Goal: Transaction & Acquisition: Purchase product/service

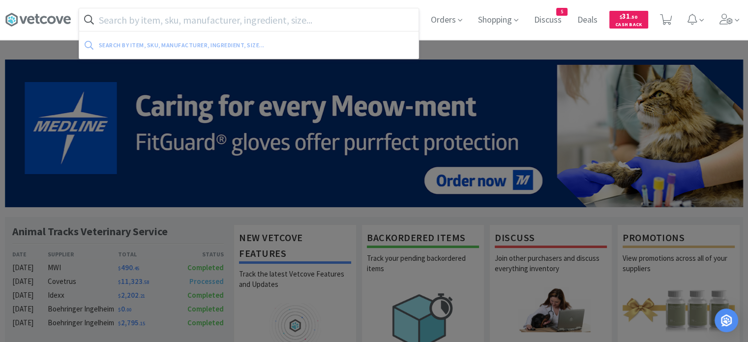
click at [280, 17] on input "text" at bounding box center [248, 19] width 339 height 23
paste input "004018"
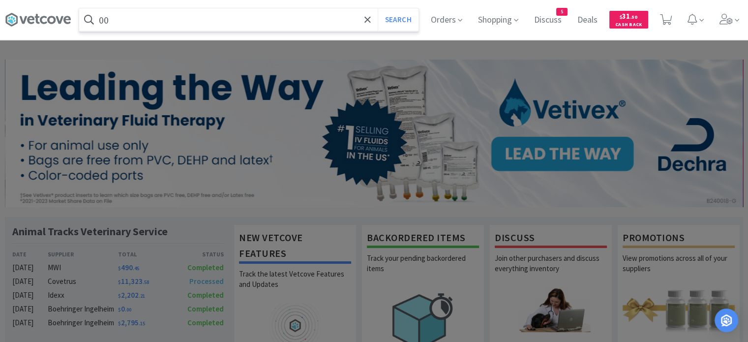
type input "0"
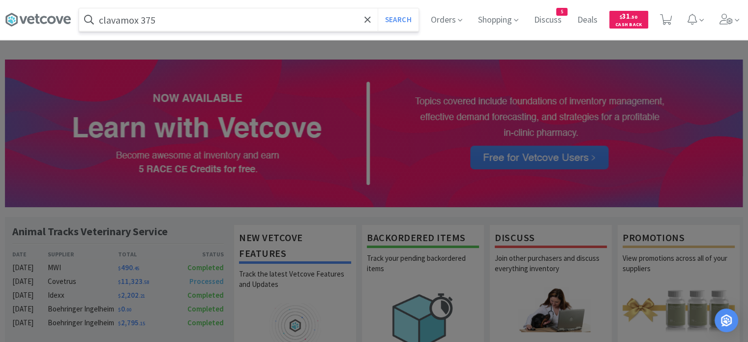
type input "clavamox 375"
click at [377, 8] on button "Search" at bounding box center [397, 19] width 41 height 23
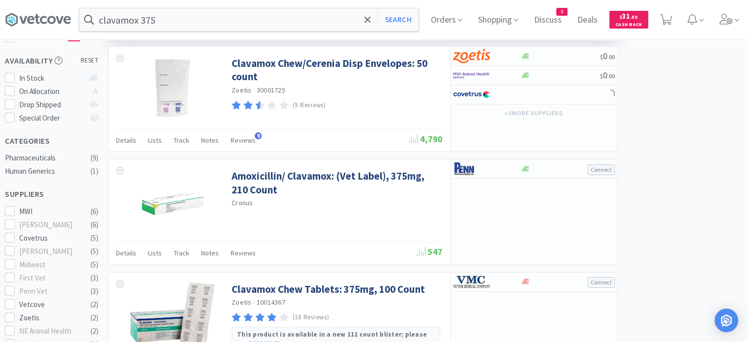
select select "4"
select select "3"
select select "4"
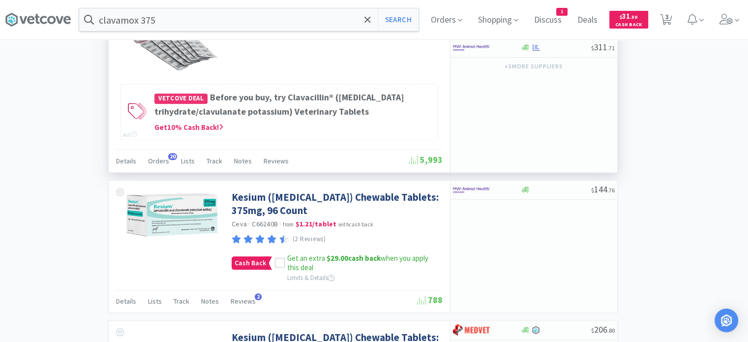
scroll to position [871, 0]
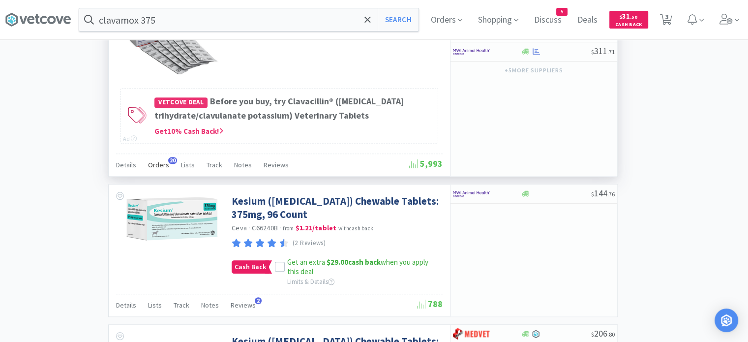
click at [160, 169] on span "Orders" at bounding box center [158, 164] width 21 height 9
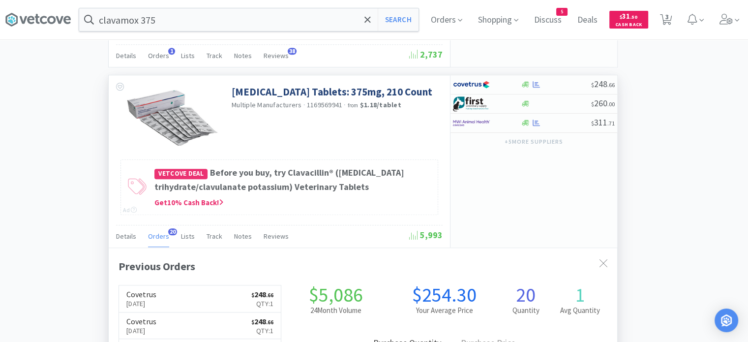
scroll to position [797, 0]
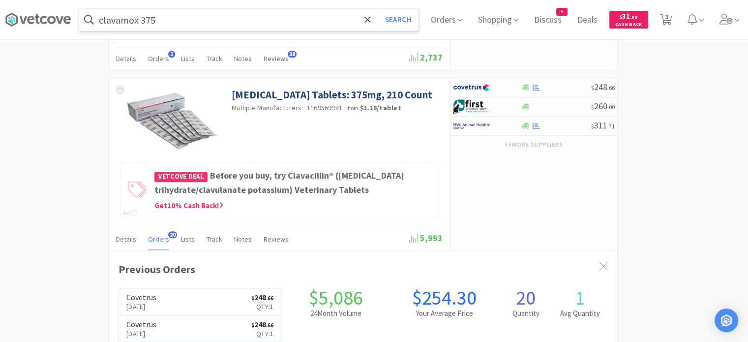
click at [278, 25] on input "clavamox 375" at bounding box center [248, 19] width 339 height 23
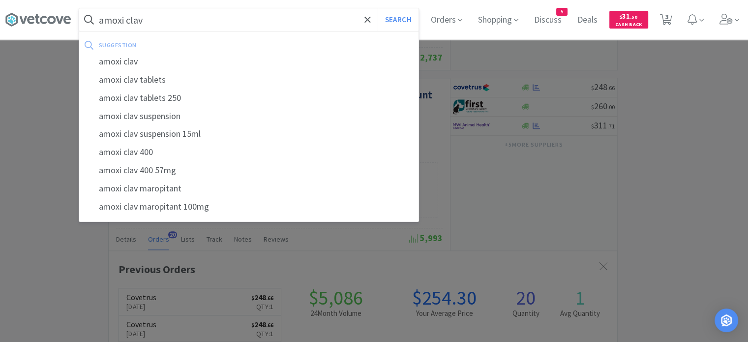
type input "amoxi clav"
click at [377, 8] on button "Search" at bounding box center [397, 19] width 41 height 23
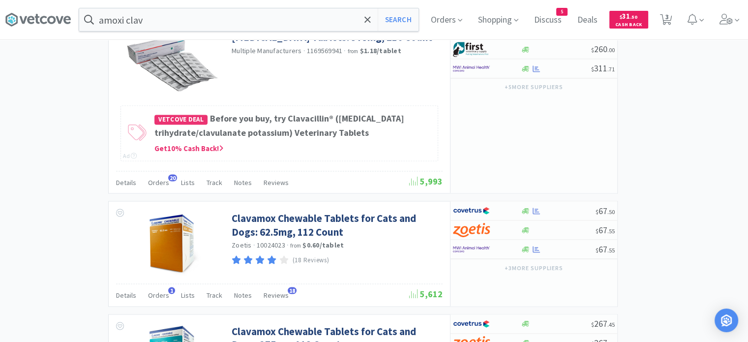
scroll to position [1740, 0]
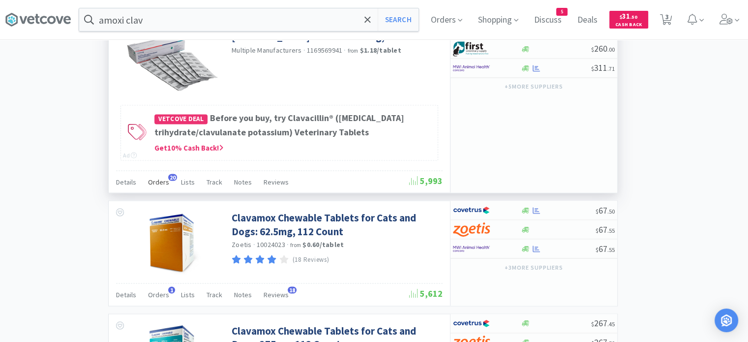
click at [153, 186] on span "Orders" at bounding box center [158, 181] width 21 height 9
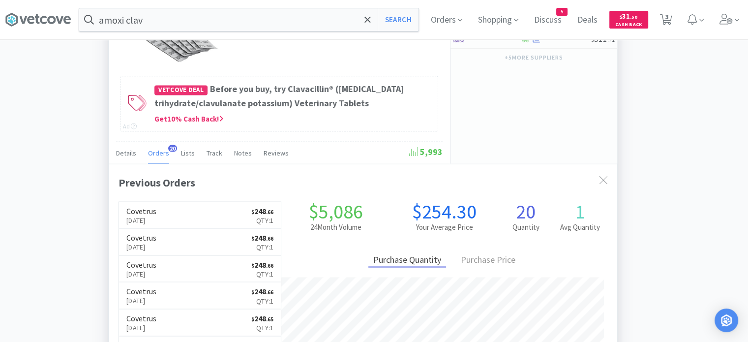
scroll to position [1769, 0]
click at [563, 11] on div "$ 248 . 66" at bounding box center [533, 1] width 167 height 19
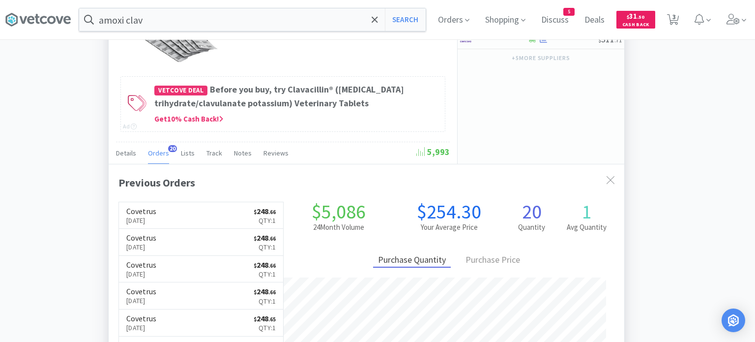
select select "1"
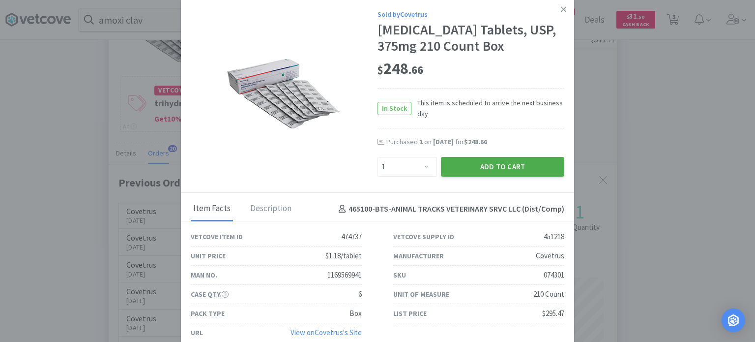
click at [499, 175] on button "Add to Cart" at bounding box center [502, 167] width 123 height 20
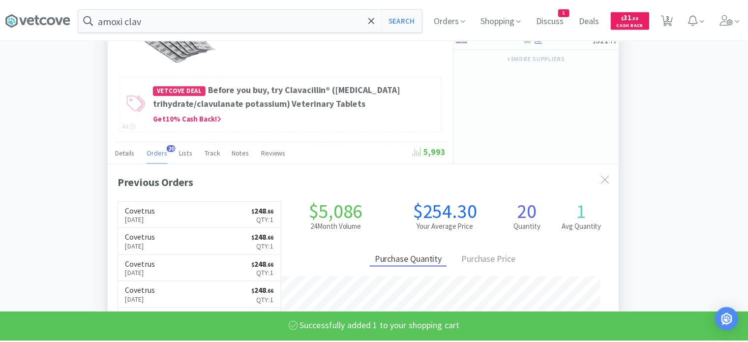
scroll to position [491220, 490974]
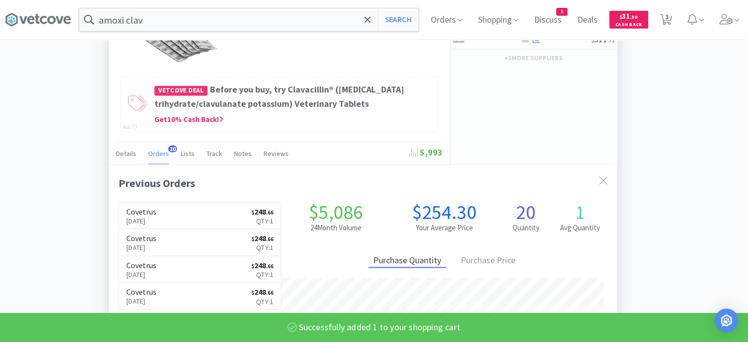
select select "1"
select select "4"
select select "3"
select select "4"
click at [240, 164] on div "Notes" at bounding box center [243, 154] width 18 height 19
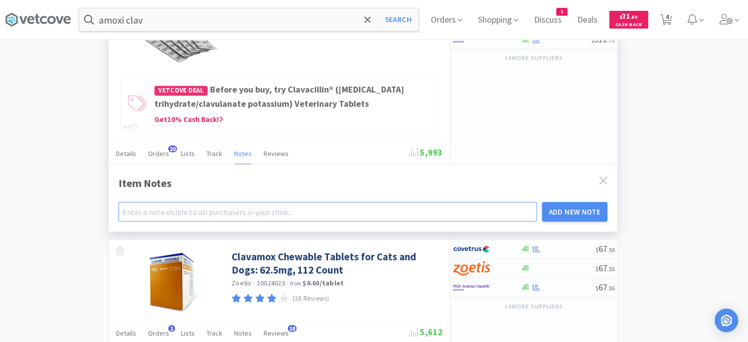
click at [233, 221] on input "text" at bounding box center [327, 212] width 418 height 20
click at [233, 221] on input "ATVS preferred option!!!!" at bounding box center [327, 212] width 418 height 20
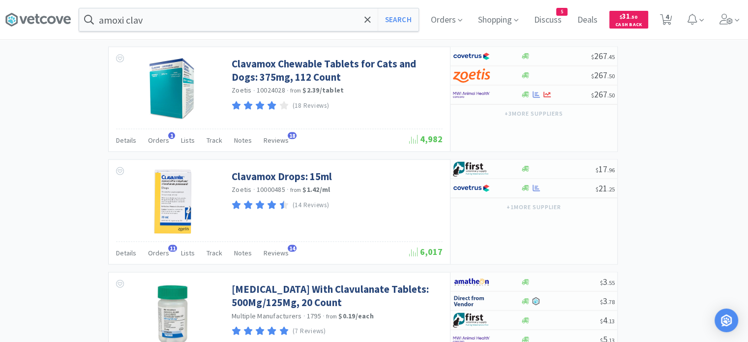
scroll to position [2073, 0]
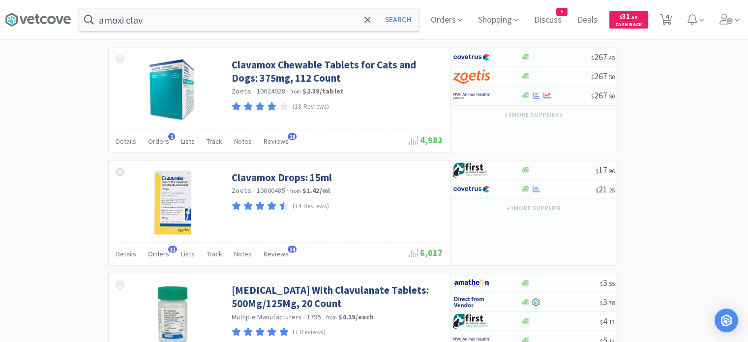
type input "ATVS preferred option!!!!"
click at [671, 23] on icon at bounding box center [666, 19] width 12 height 11
select select "1"
select select "4"
select select "3"
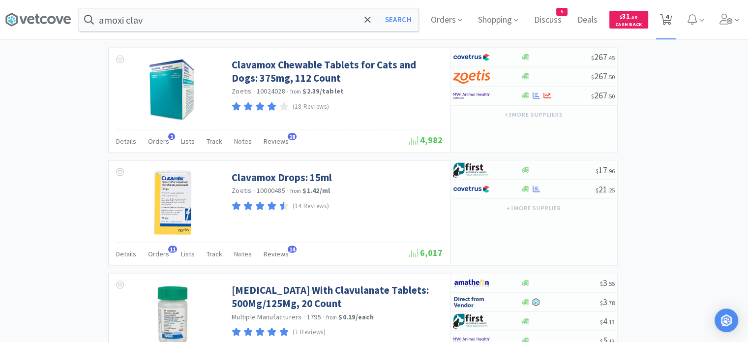
select select "4"
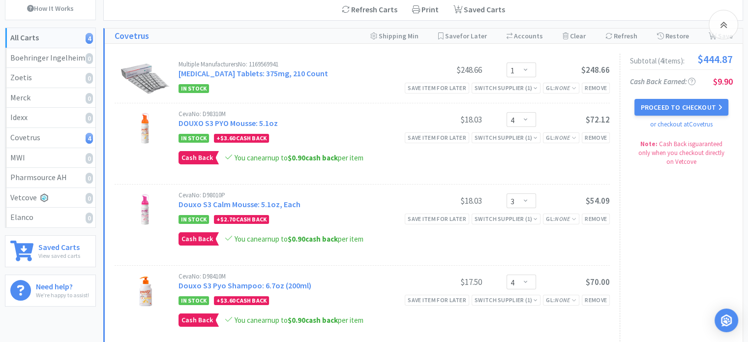
scroll to position [95, 0]
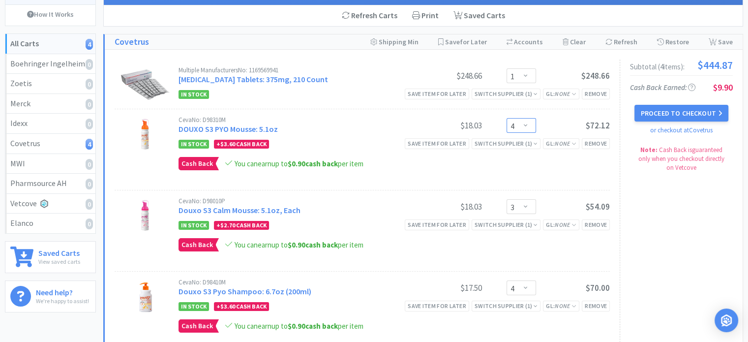
click at [528, 124] on select "Enter Quantity 1 2 3 4 5 6 7 8 9 10 11 12 13 14 15 16 17 18 19 20 Enter Quantity" at bounding box center [520, 125] width 29 height 15
click at [506, 118] on select "Enter Quantity 1 2 3 4 5 6 7 8 9 10 11 12 13 14 15 16 17 18 19 20 Enter Quantity" at bounding box center [520, 125] width 29 height 15
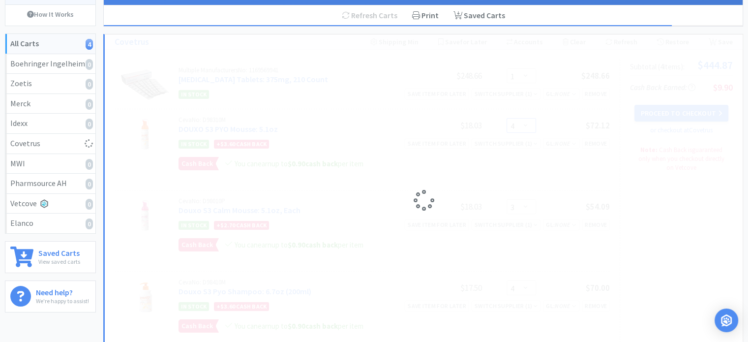
select select "6"
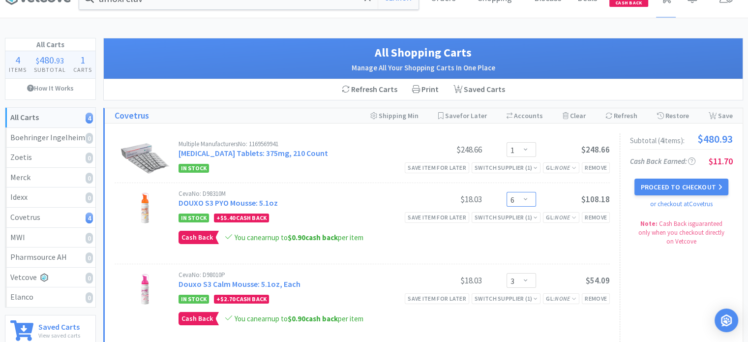
scroll to position [0, 0]
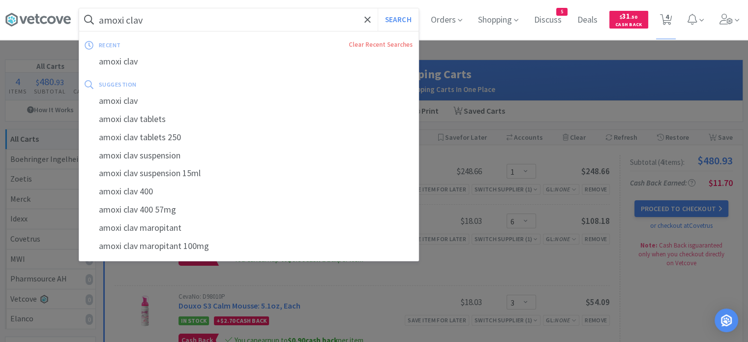
click at [299, 17] on input "amoxi clav" at bounding box center [248, 19] width 339 height 23
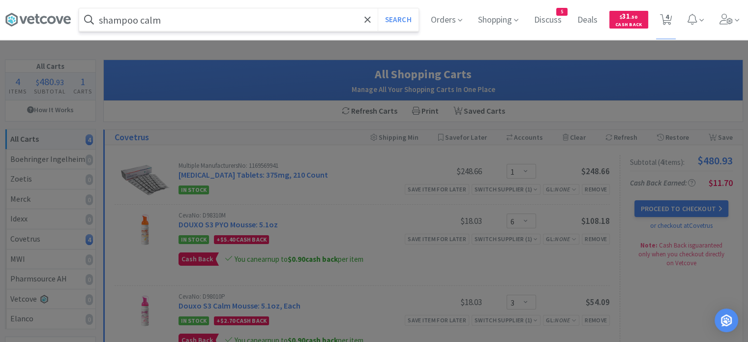
type input "shampoo calm"
click at [377, 8] on button "Search" at bounding box center [397, 19] width 41 height 23
select select "1"
select select "6"
select select "3"
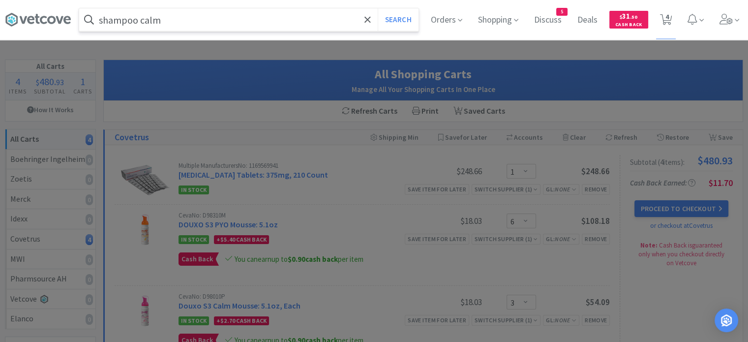
select select "4"
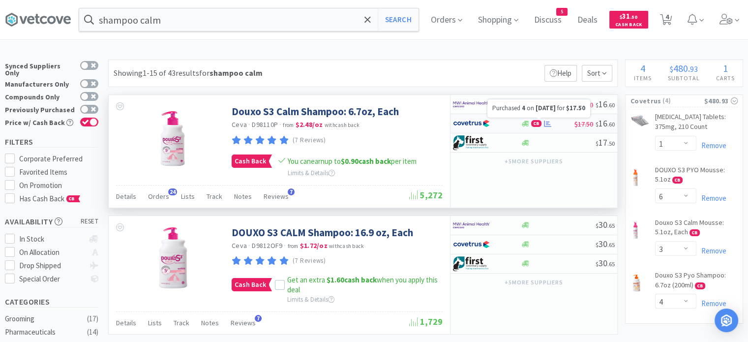
click at [546, 123] on icon at bounding box center [547, 123] width 7 height 6
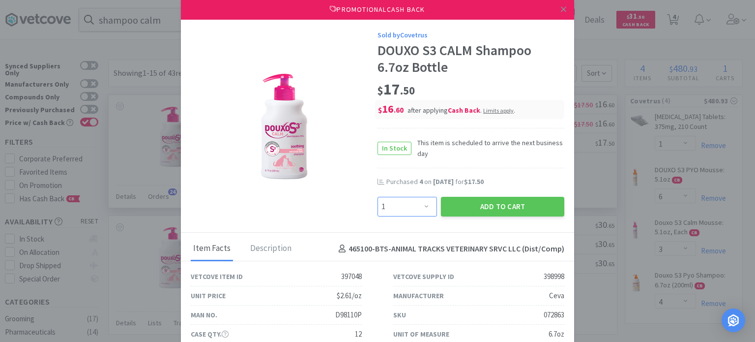
click at [420, 201] on select "Enter Quantity 1 2 3 4 5 6 7 8 9 10 11 12 13 14 15 16 17 18 19 20 Enter Quantity" at bounding box center [406, 207] width 59 height 20
select select "2"
click at [377, 197] on select "Enter Quantity 1 2 3 4 5 6 7 8 9 10 11 12 13 14 15 16 17 18 19 20 Enter Quantity" at bounding box center [406, 207] width 59 height 20
click at [454, 202] on button "Add to Cart" at bounding box center [502, 207] width 123 height 20
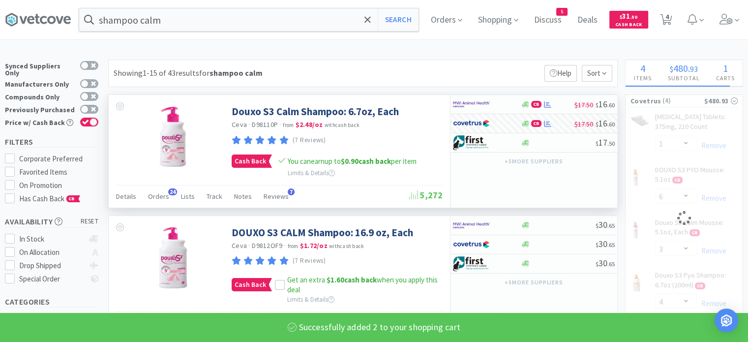
select select "2"
select select "4"
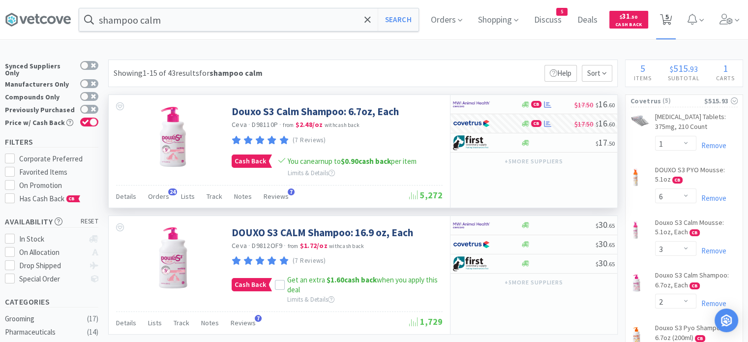
click at [669, 25] on span "5" at bounding box center [666, 20] width 12 height 14
select select "1"
select select "6"
select select "3"
select select "2"
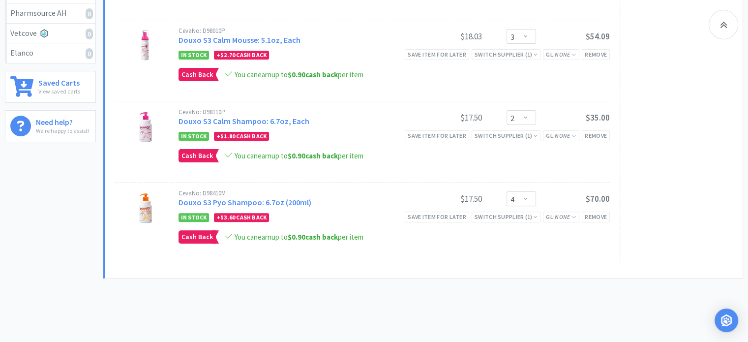
scroll to position [269, 0]
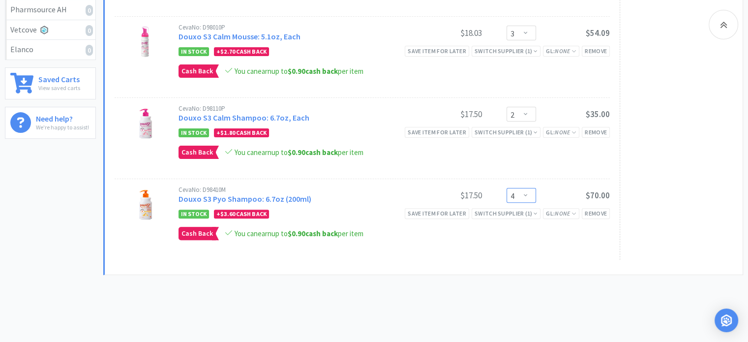
click at [530, 192] on select "Enter Quantity 1 2 3 4 5 6 7 8 9 10 11 12 13 14 15 16 17 18 19 20 Enter Quantity" at bounding box center [520, 195] width 29 height 15
click at [506, 188] on select "Enter Quantity 1 2 3 4 5 6 7 8 9 10 11 12 13 14 15 16 17 18 19 20 Enter Quantity" at bounding box center [520, 195] width 29 height 15
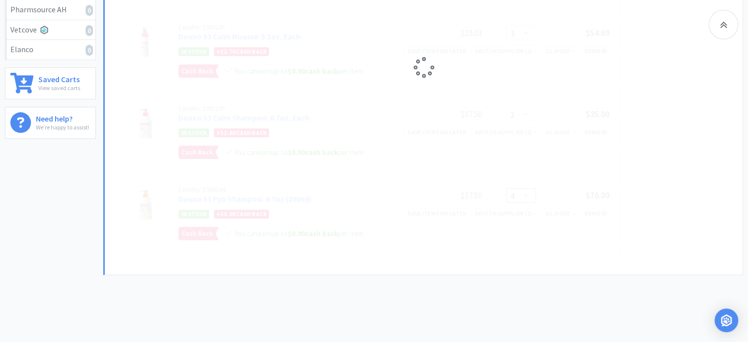
select select "8"
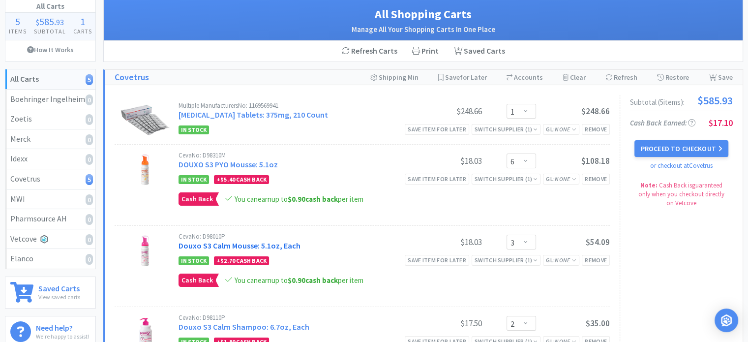
scroll to position [0, 0]
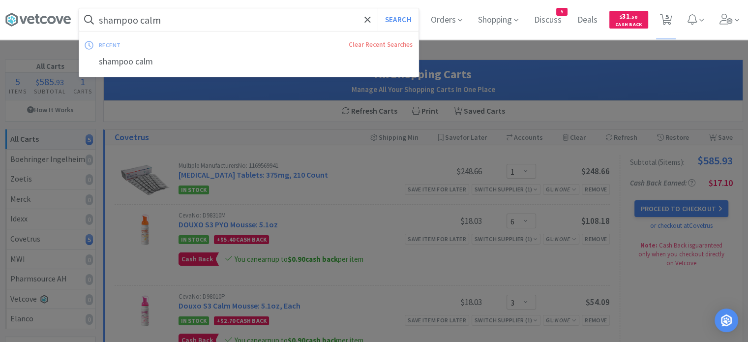
click at [251, 22] on input "shampoo calm" at bounding box center [248, 19] width 339 height 23
paste input "Feliway Diffuser Kit"
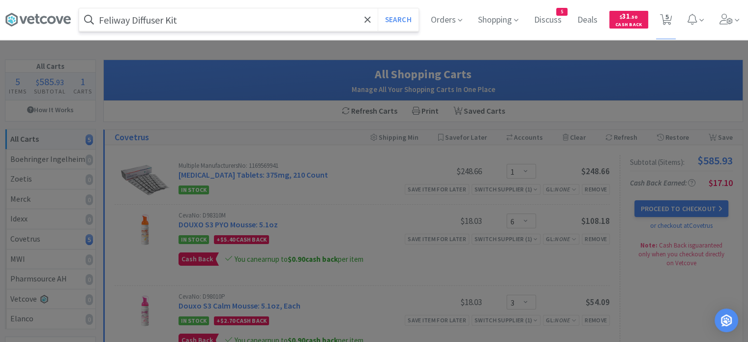
type input "Feliway Diffuser Kit"
click at [377, 8] on button "Search" at bounding box center [397, 19] width 41 height 23
select select "1"
select select "6"
select select "3"
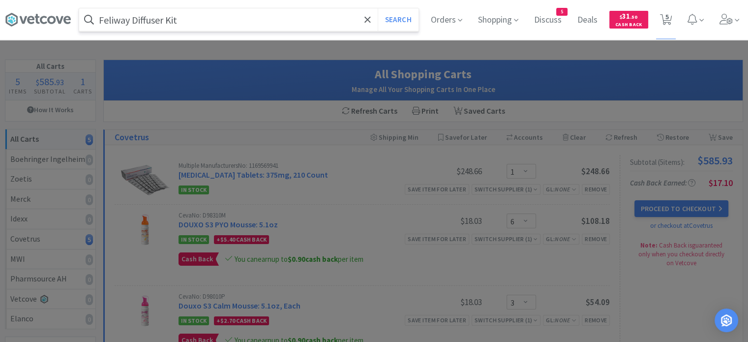
select select "2"
select select "8"
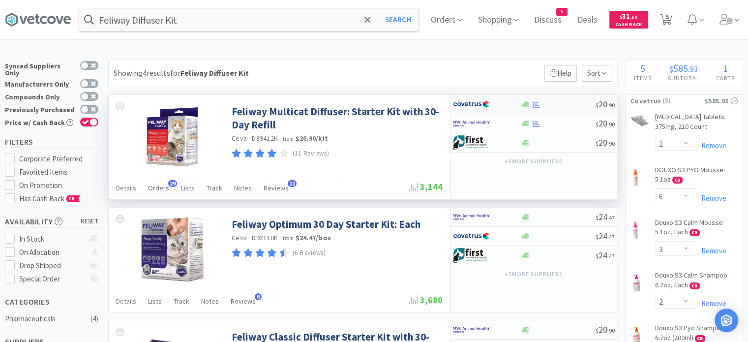
click at [572, 106] on div at bounding box center [557, 104] width 75 height 7
select select "1"
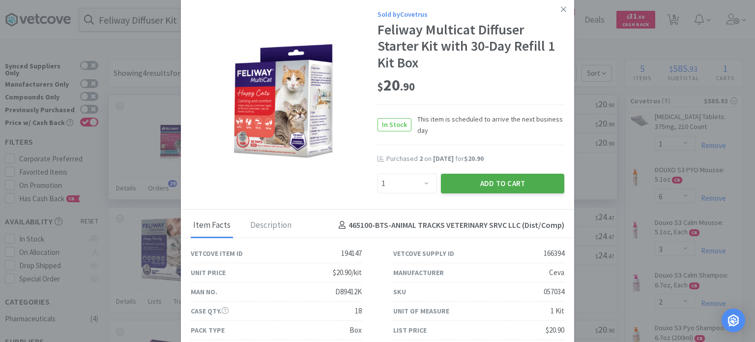
click at [496, 189] on button "Add to Cart" at bounding box center [502, 183] width 123 height 20
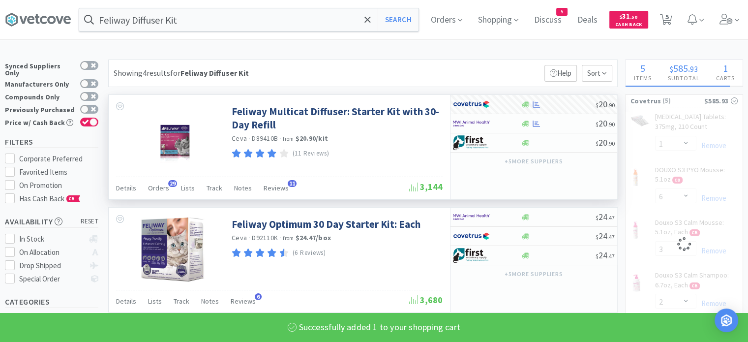
select select "1"
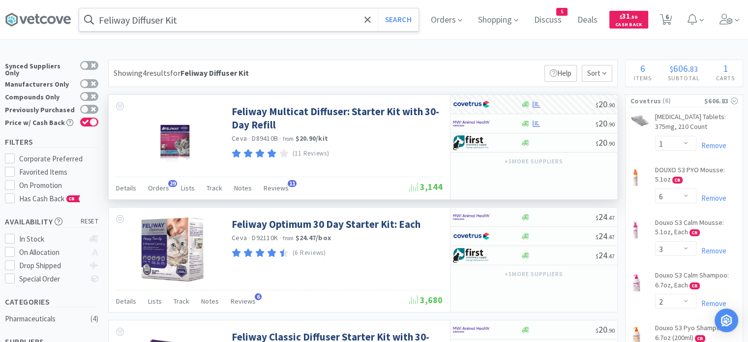
click at [226, 17] on input "Feliway Diffuser Kit" at bounding box center [248, 19] width 339 height 23
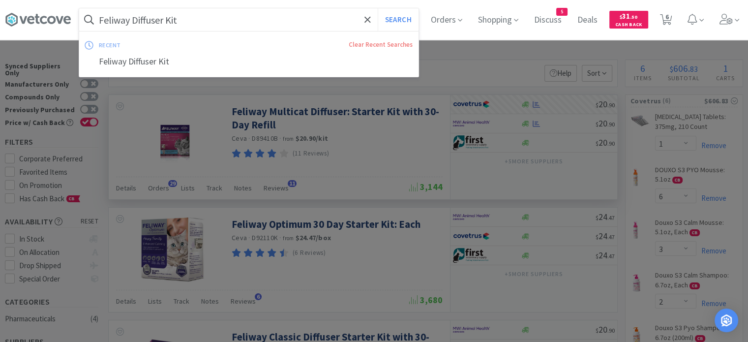
paste input "Vetsulin"
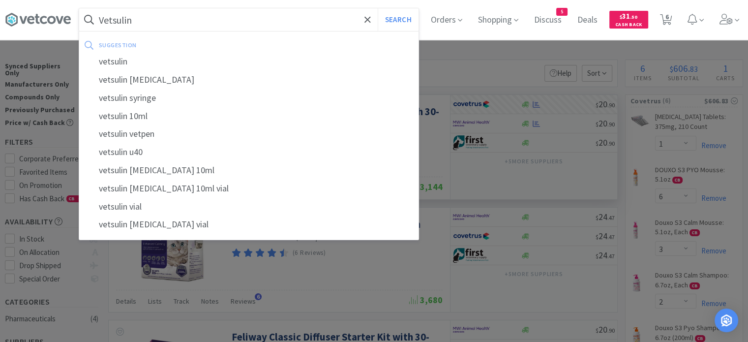
type input "Vetsulin"
click at [377, 8] on button "Search" at bounding box center [397, 19] width 41 height 23
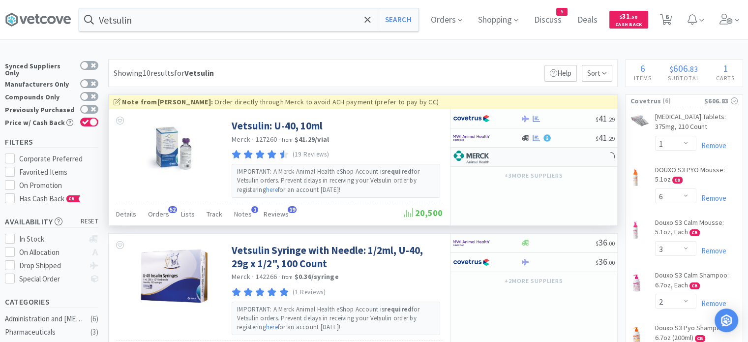
click at [535, 160] on div at bounding box center [533, 156] width 167 height 19
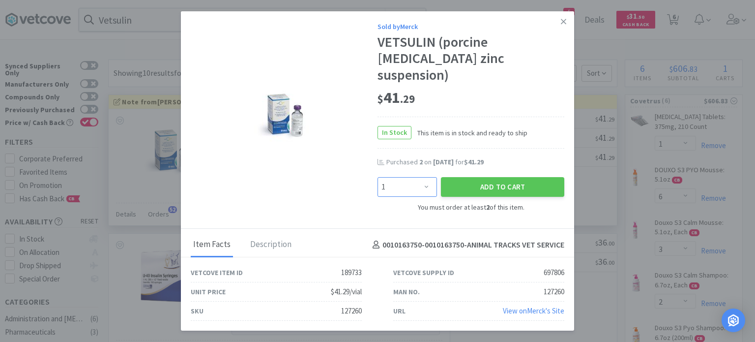
click at [432, 178] on select "Enter Quantity 2 3 4 5 6 7 8 9 10 11 12 13 14 15 16 17 18 19 20 21 1 Enter Quan…" at bounding box center [406, 187] width 59 height 20
select select "2"
click at [377, 177] on select "Enter Quantity 2 3 4 5 6 7 8 9 10 11 12 13 14 15 16 17 18 19 20 21 1 Enter Quan…" at bounding box center [406, 187] width 59 height 20
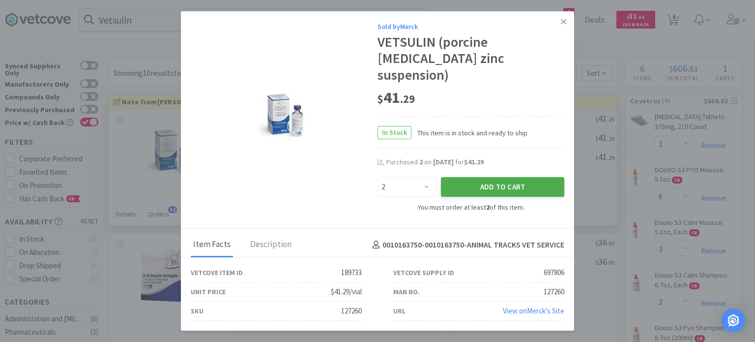
click at [486, 180] on button "Add to Cart" at bounding box center [502, 187] width 123 height 20
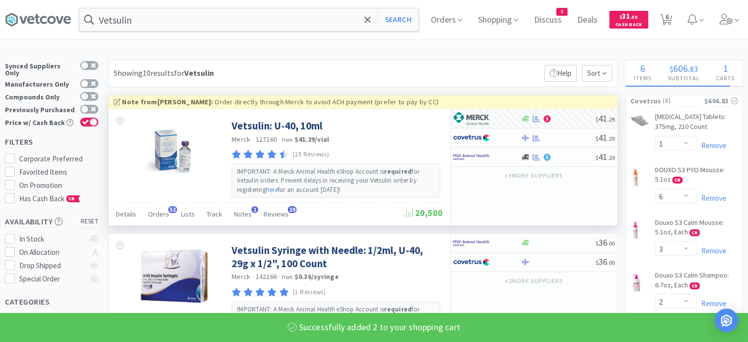
select select "2"
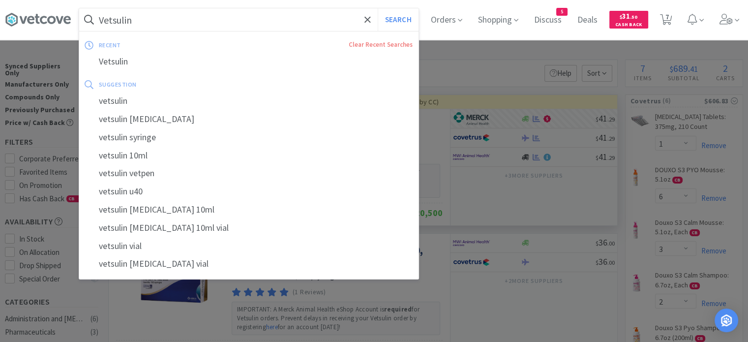
click at [266, 16] on input "Vetsulin" at bounding box center [248, 19] width 339 height 23
paste input "lepto 4"
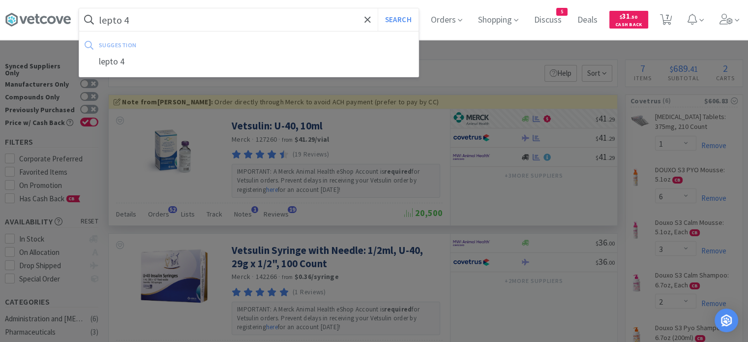
type input "lepto 4"
click at [377, 8] on button "Search" at bounding box center [397, 19] width 41 height 23
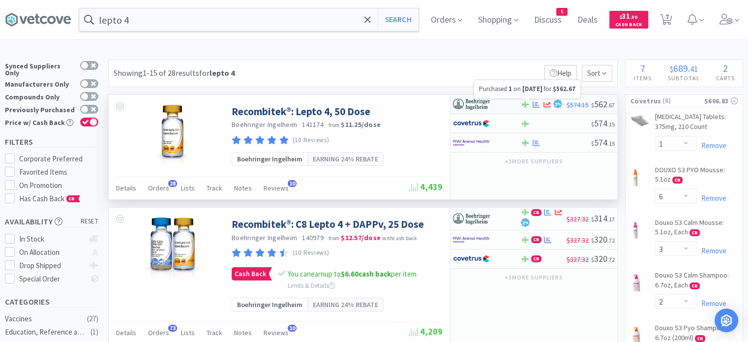
click at [532, 101] on icon at bounding box center [535, 104] width 7 height 7
select select "1"
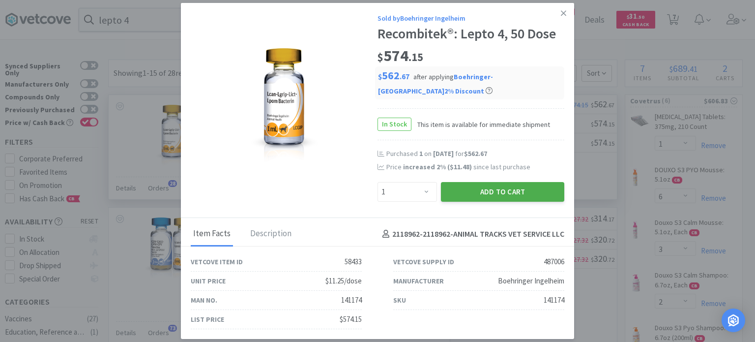
click at [506, 195] on button "Add to Cart" at bounding box center [502, 192] width 123 height 20
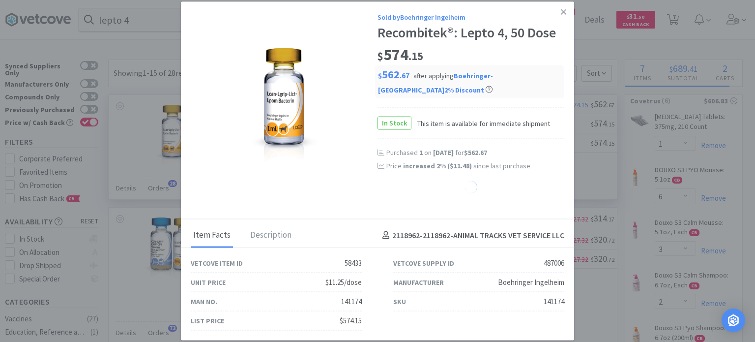
select select "1"
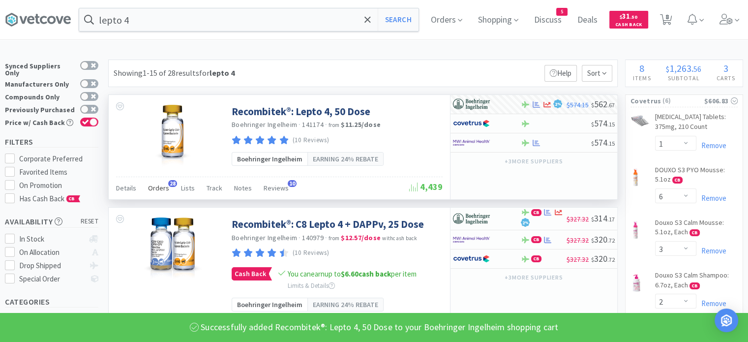
click at [151, 189] on span "Orders" at bounding box center [158, 187] width 21 height 9
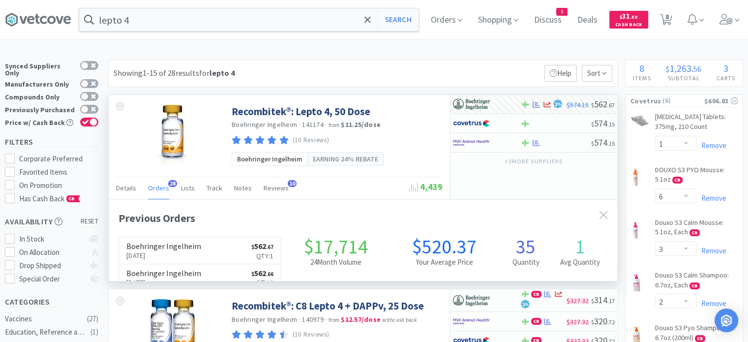
scroll to position [263, 508]
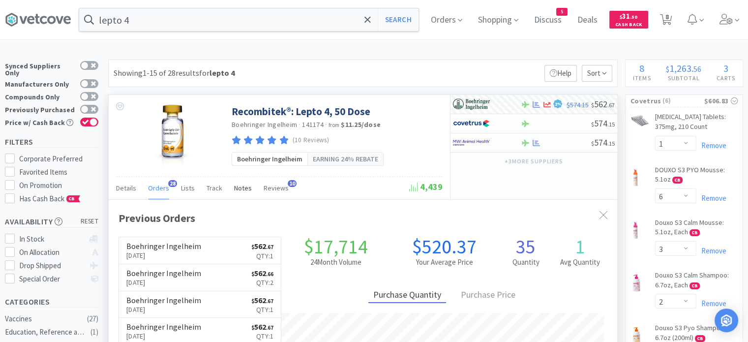
click at [238, 190] on span "Notes" at bounding box center [243, 187] width 18 height 9
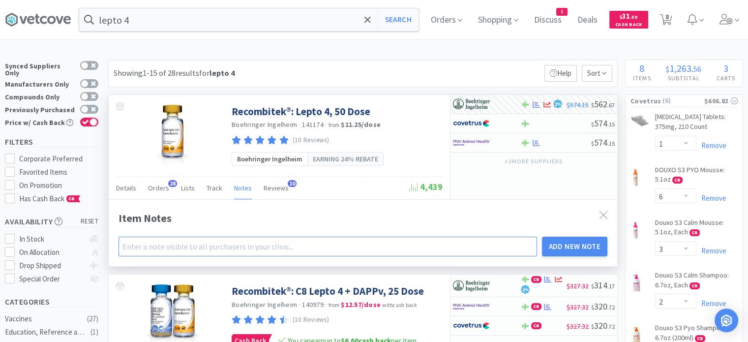
click at [223, 248] on input "text" at bounding box center [327, 246] width 418 height 20
type input "a"
type input "ATVS preferred option"
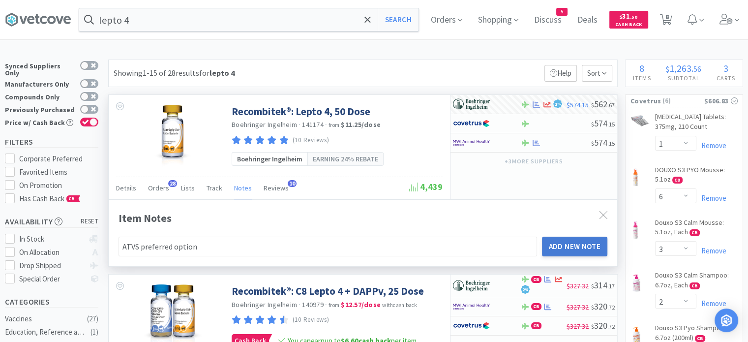
click at [565, 239] on button "Add New Note" at bounding box center [575, 246] width 66 height 20
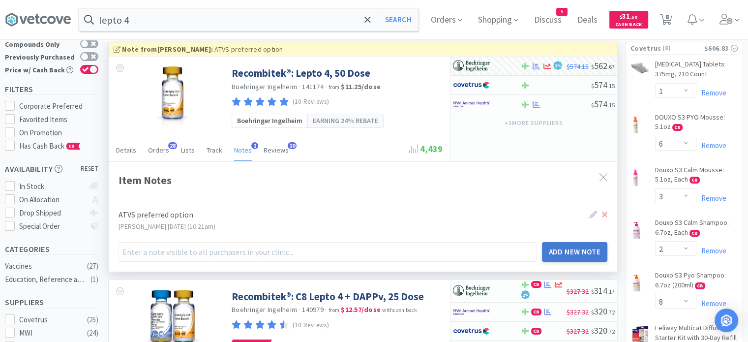
scroll to position [54, 0]
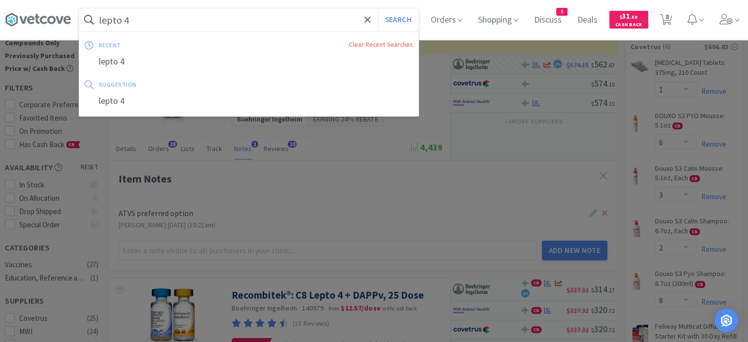
click at [270, 21] on input "lepto 4" at bounding box center [248, 19] width 339 height 23
paste input "[MEDICAL_DATA] Cream"
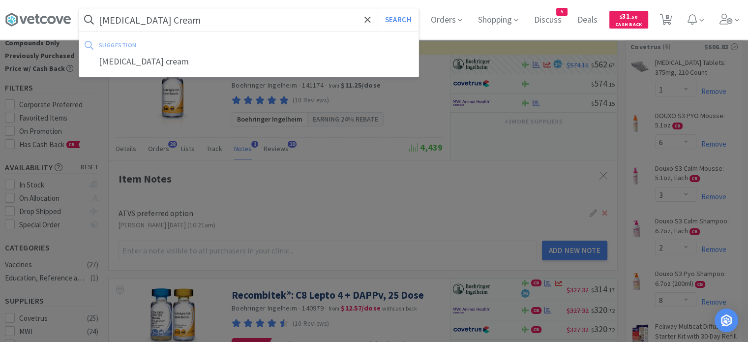
click at [377, 8] on button "Search" at bounding box center [397, 19] width 41 height 23
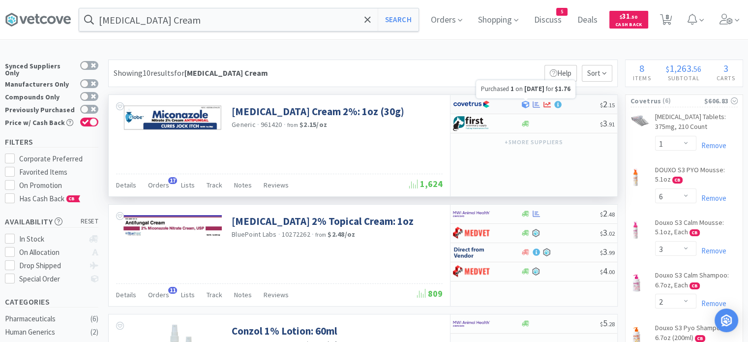
click at [535, 103] on icon at bounding box center [535, 104] width 7 height 6
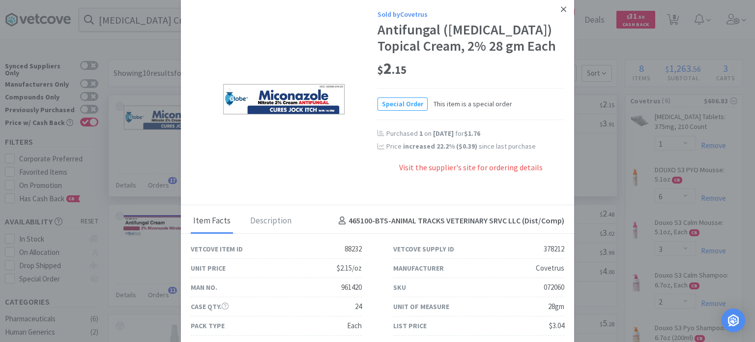
click at [561, 9] on icon at bounding box center [563, 9] width 5 height 9
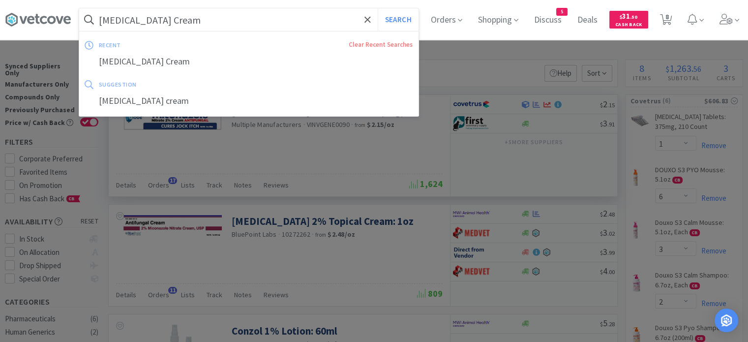
click at [215, 14] on input "[MEDICAL_DATA] Cream" at bounding box center [248, 19] width 339 height 23
paste input "NexGard Combo"
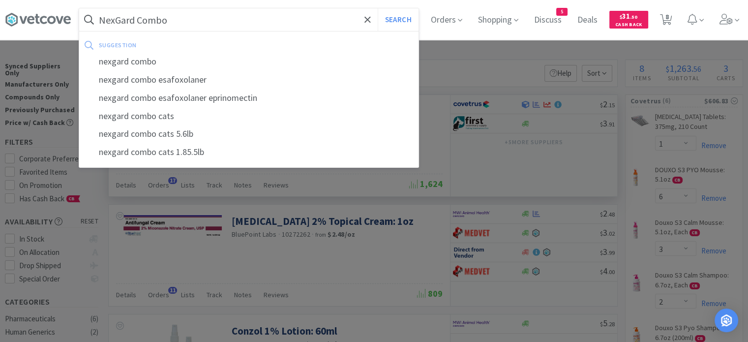
type input "NexGard Combo"
click at [377, 8] on button "Search" at bounding box center [397, 19] width 41 height 23
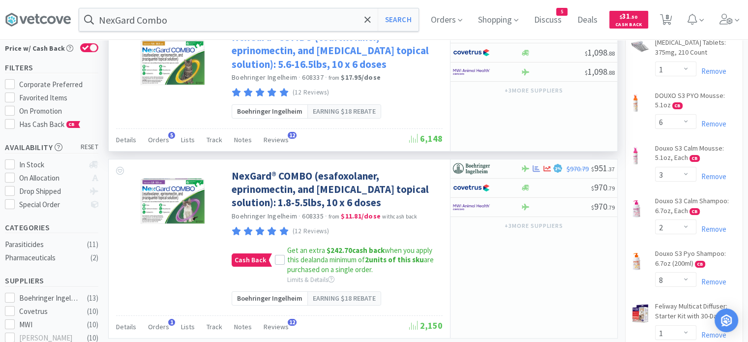
scroll to position [75, 0]
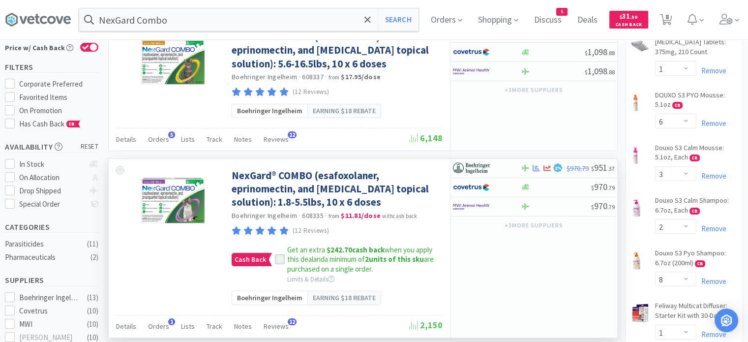
click at [280, 263] on div at bounding box center [280, 259] width 10 height 10
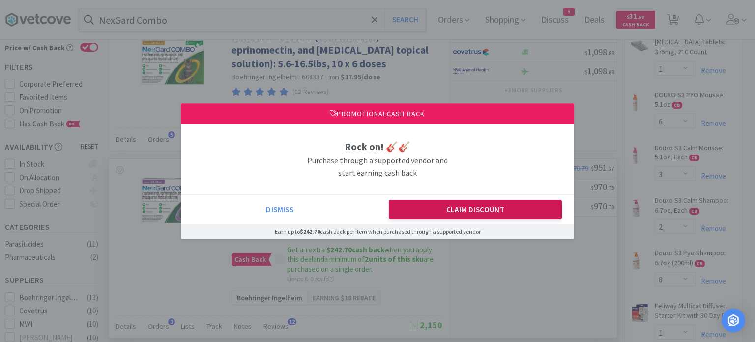
click at [491, 211] on button "Claim Discount" at bounding box center [475, 210] width 173 height 20
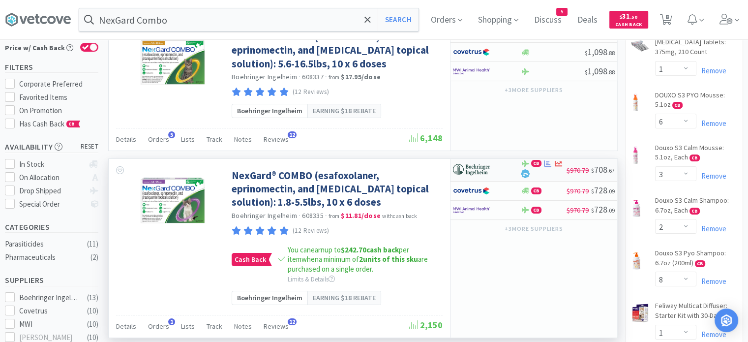
click at [549, 168] on div "CB 2 %" at bounding box center [543, 170] width 46 height 20
select select "1"
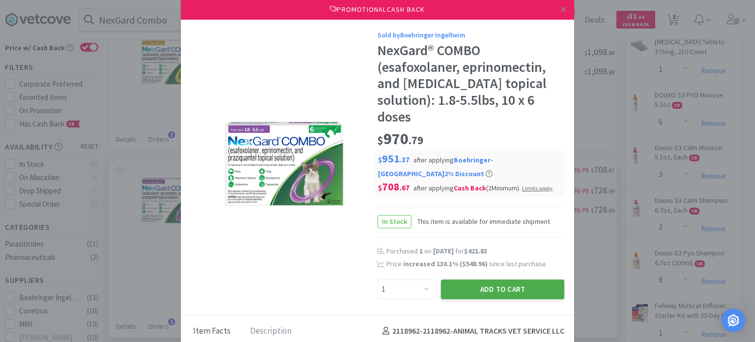
click at [503, 289] on button "Add to Cart" at bounding box center [502, 289] width 123 height 20
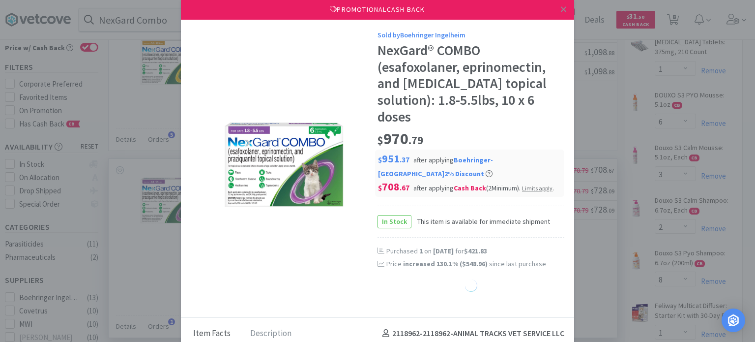
select select "1"
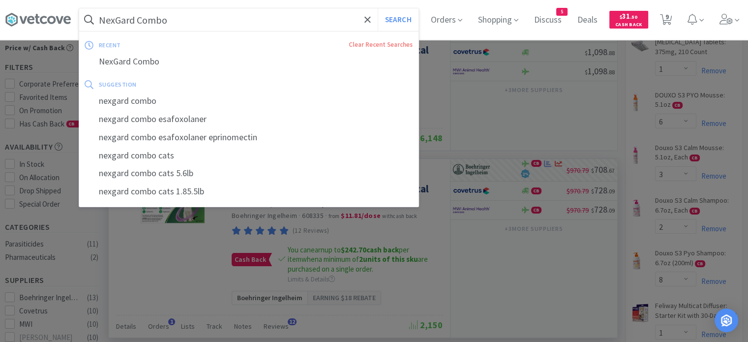
click at [258, 22] on input "NexGard Combo" at bounding box center [248, 19] width 339 height 23
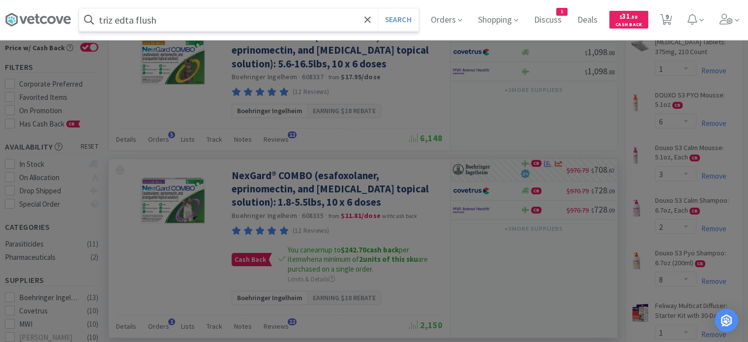
type input "triz edta flush"
click at [377, 8] on button "Search" at bounding box center [397, 19] width 41 height 23
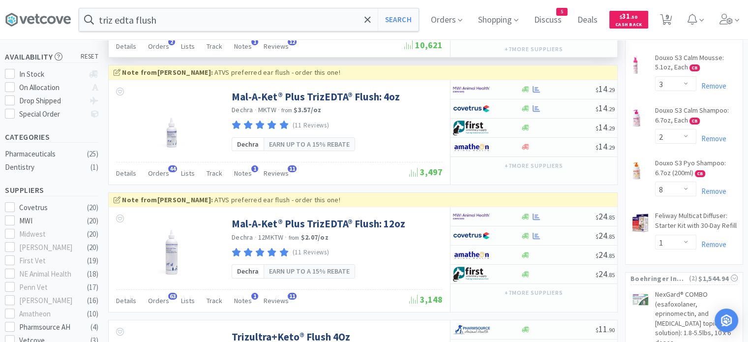
scroll to position [165, 0]
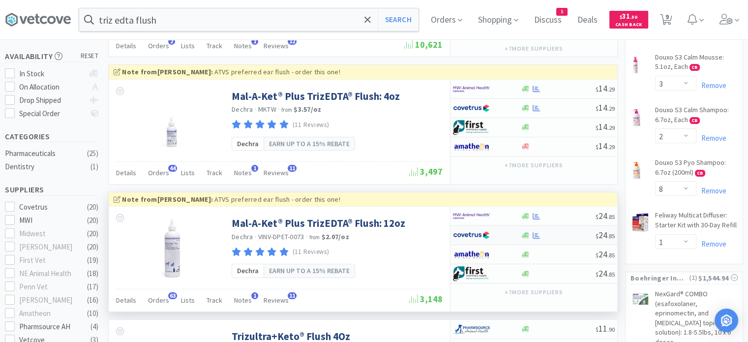
click at [566, 236] on div at bounding box center [557, 234] width 75 height 7
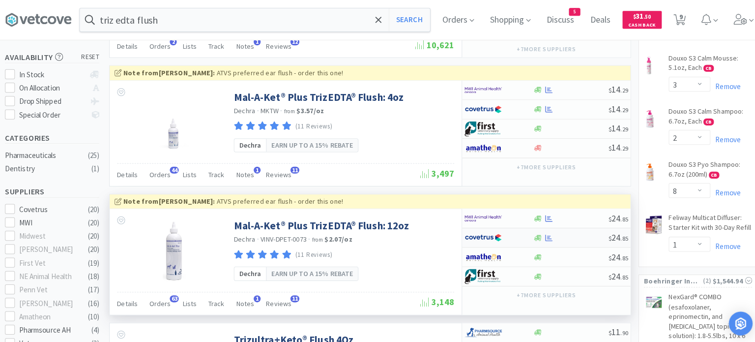
select select "1"
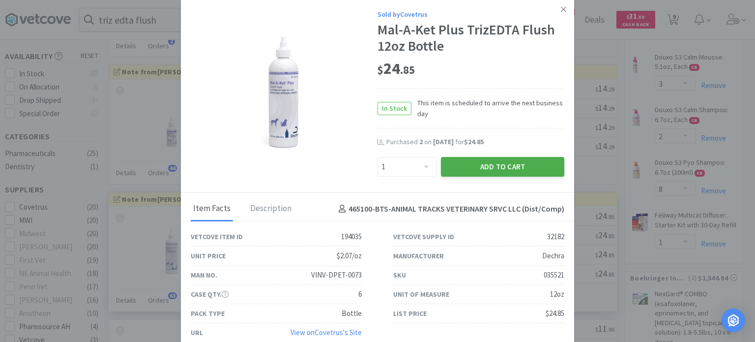
click at [459, 174] on button "Add to Cart" at bounding box center [502, 167] width 123 height 20
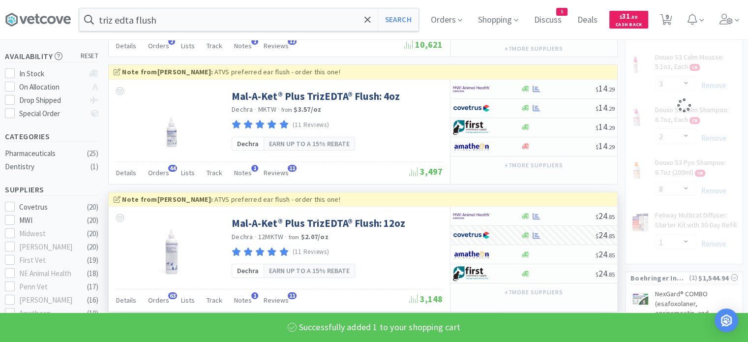
select select "1"
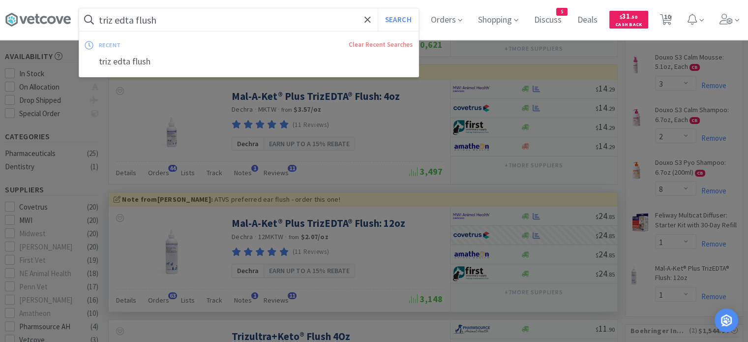
click at [236, 27] on input "triz edta flush" at bounding box center [248, 19] width 339 height 23
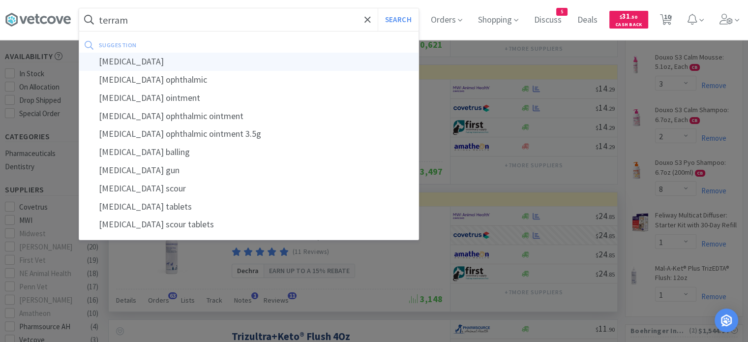
click at [211, 59] on div "[MEDICAL_DATA]" at bounding box center [248, 62] width 339 height 18
type input "[MEDICAL_DATA]"
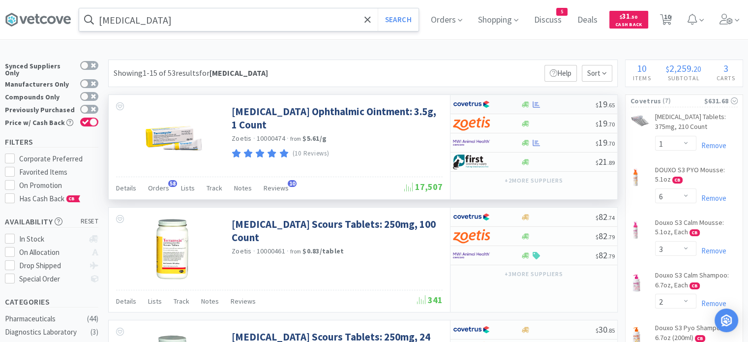
click at [520, 102] on div at bounding box center [525, 104] width 10 height 7
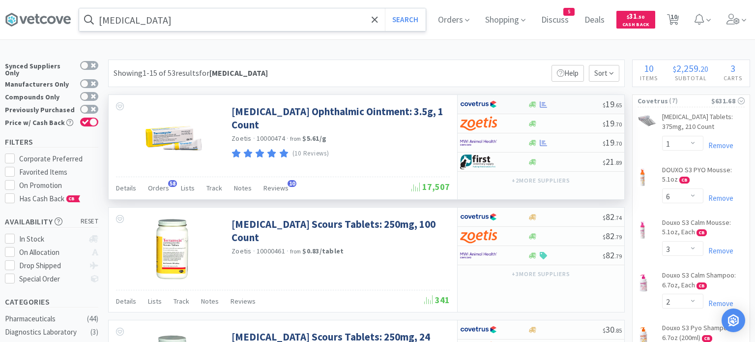
select select "1"
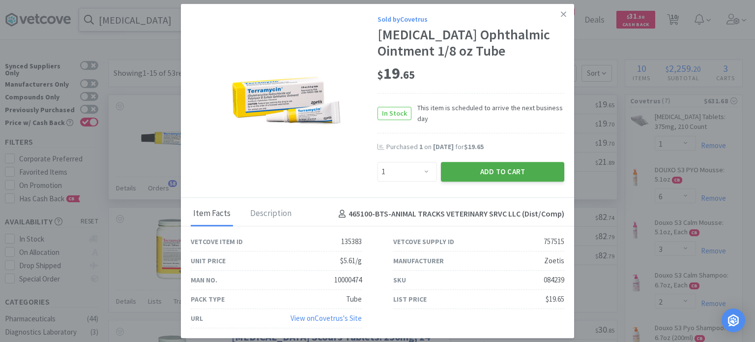
click at [494, 171] on button "Add to Cart" at bounding box center [502, 172] width 123 height 20
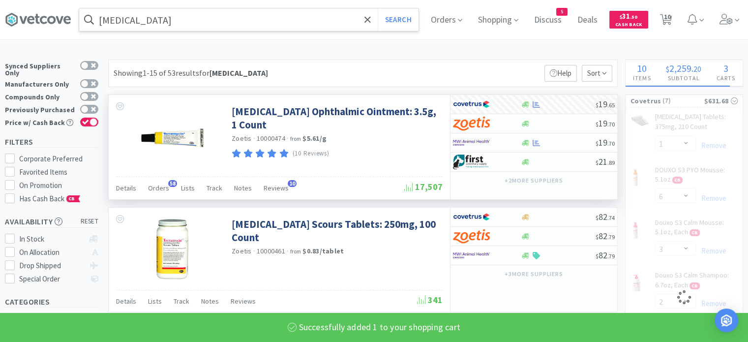
select select "1"
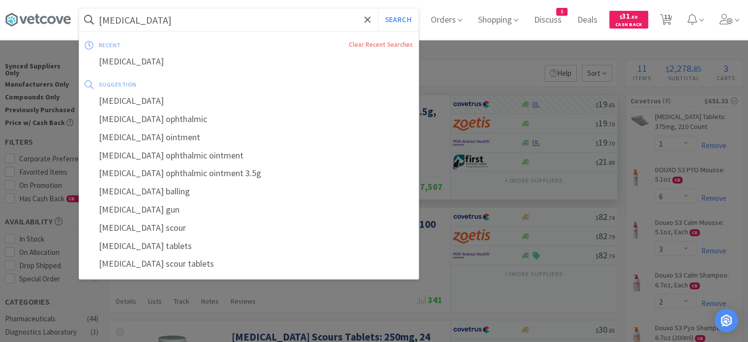
click at [249, 24] on input "[MEDICAL_DATA]" at bounding box center [248, 19] width 339 height 23
paste input "Viralys"
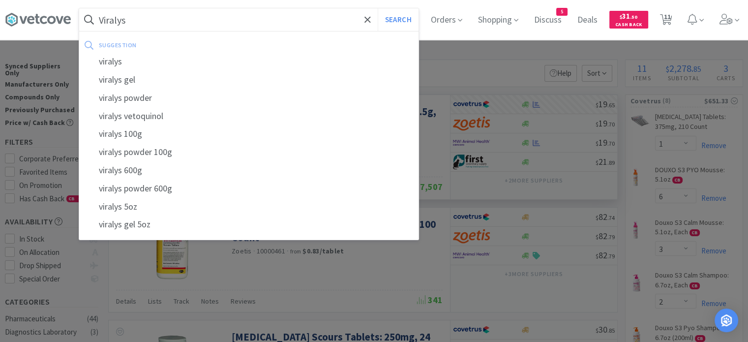
type input "Viralys"
click at [377, 8] on button "Search" at bounding box center [397, 19] width 41 height 23
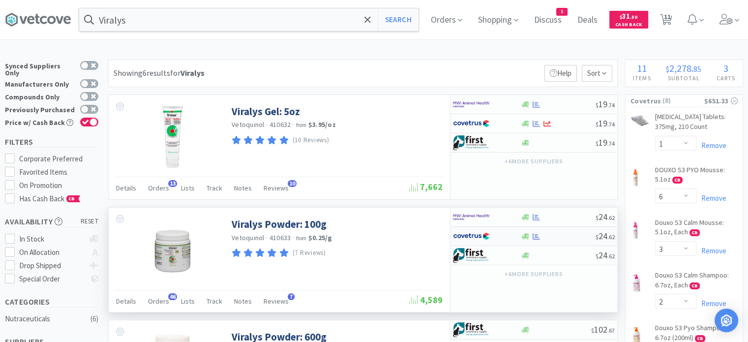
click at [561, 232] on div at bounding box center [557, 235] width 75 height 7
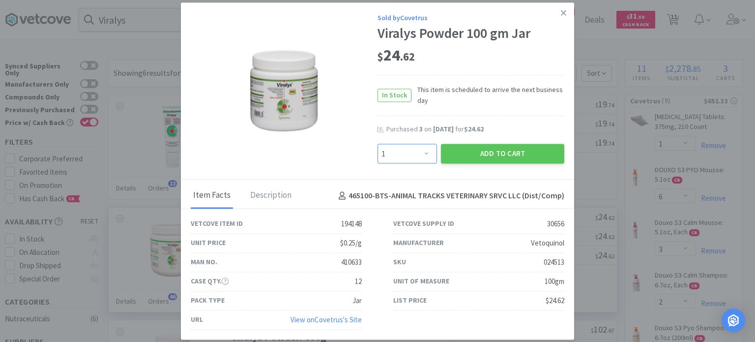
click at [426, 154] on select "Enter Quantity 1 2 3 4 5 6 7 8 9 10 11 12 13 14 15 16 17 18 19 20 Enter Quantity" at bounding box center [406, 154] width 59 height 20
select select "2"
click at [377, 144] on select "Enter Quantity 1 2 3 4 5 6 7 8 9 10 11 12 13 14 15 16 17 18 19 20 Enter Quantity" at bounding box center [406, 154] width 59 height 20
click at [467, 157] on button "Add to Cart" at bounding box center [502, 154] width 123 height 20
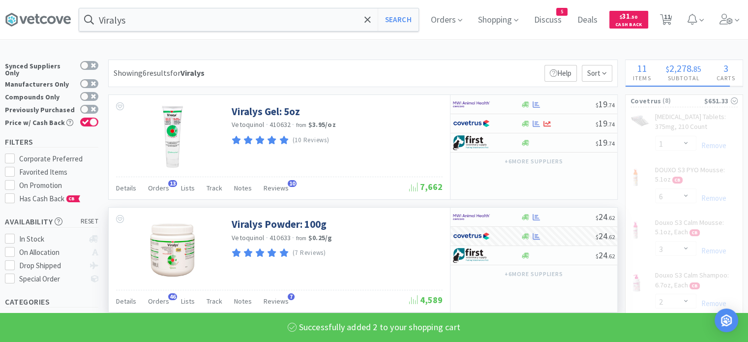
select select "2"
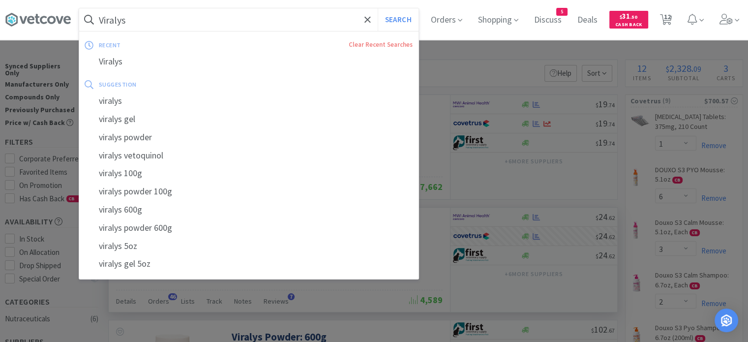
click at [236, 18] on input "Viralys" at bounding box center [248, 19] width 339 height 23
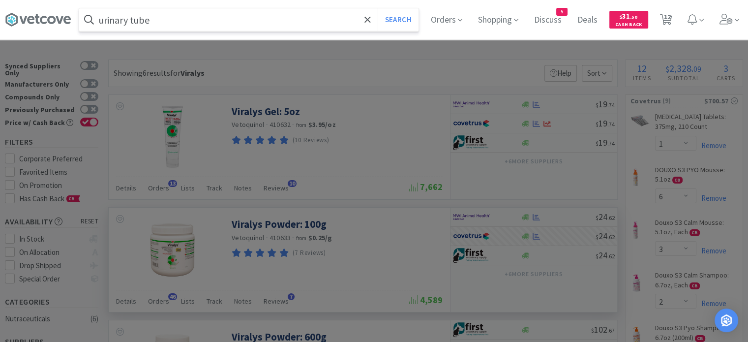
click at [377, 8] on button "Search" at bounding box center [397, 19] width 41 height 23
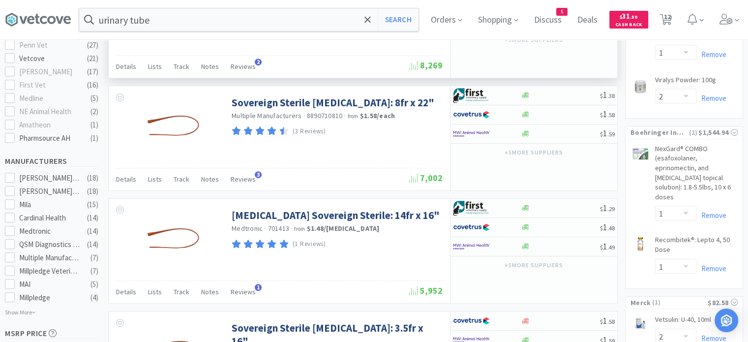
scroll to position [457, 0]
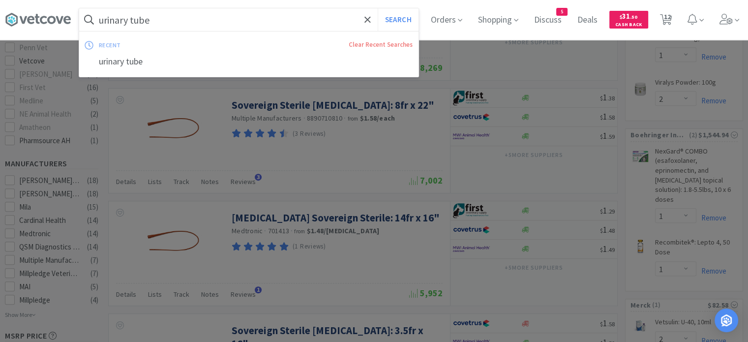
click at [333, 22] on input "urinary tube" at bounding box center [248, 19] width 339 height 23
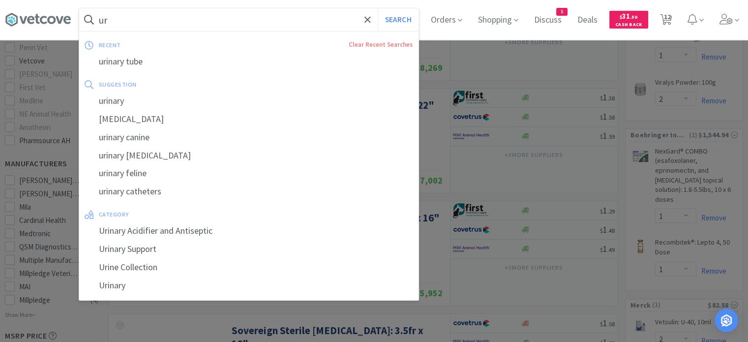
type input "u"
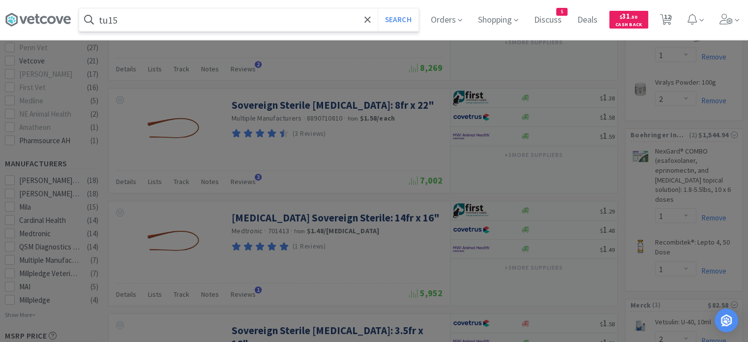
click at [377, 8] on button "Search" at bounding box center [397, 19] width 41 height 23
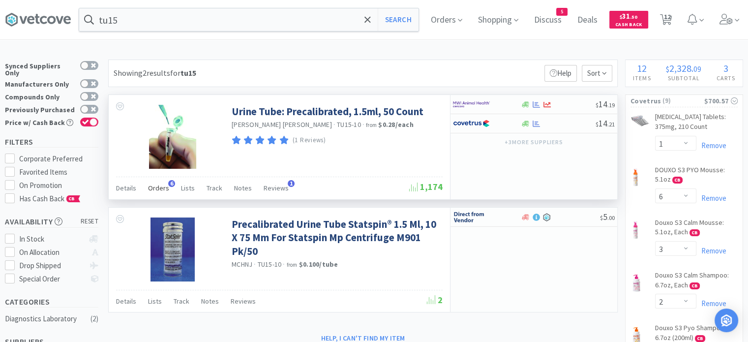
click at [151, 192] on div "Orders 6" at bounding box center [158, 189] width 21 height 19
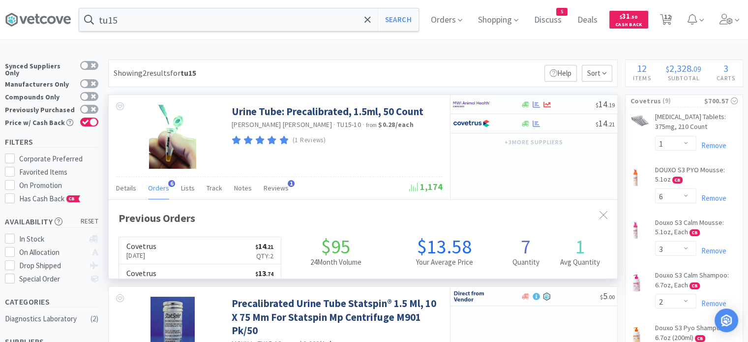
scroll to position [252, 508]
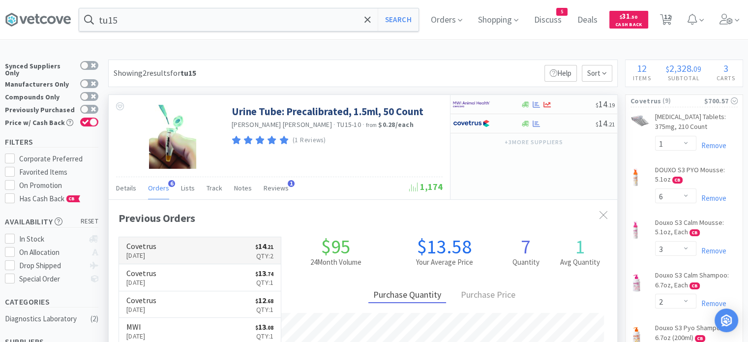
click at [156, 250] on p "[DATE]" at bounding box center [141, 255] width 30 height 11
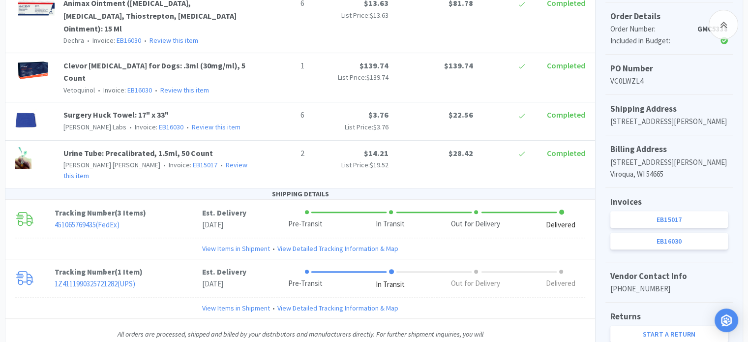
scroll to position [297, 0]
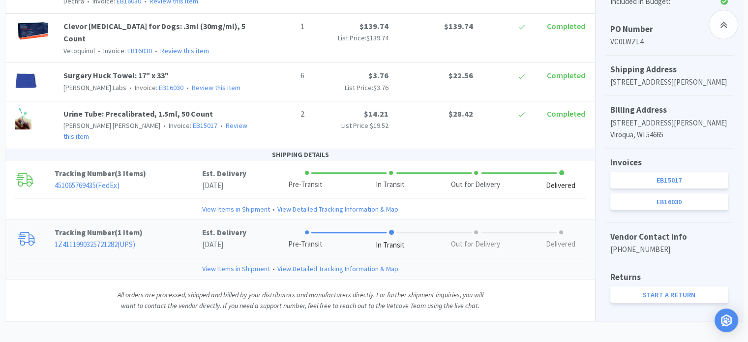
click at [239, 263] on link "View Items in Shipment" at bounding box center [236, 268] width 68 height 11
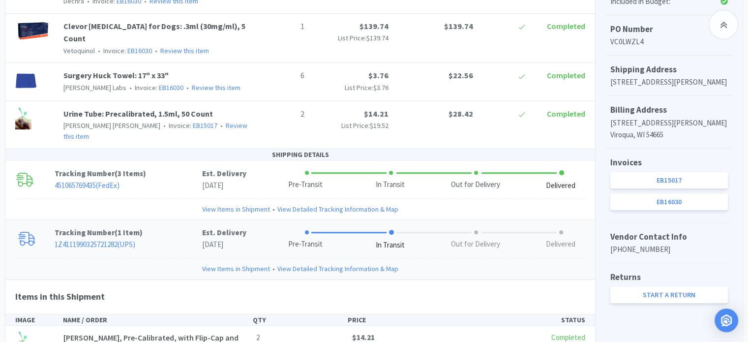
scroll to position [377, 0]
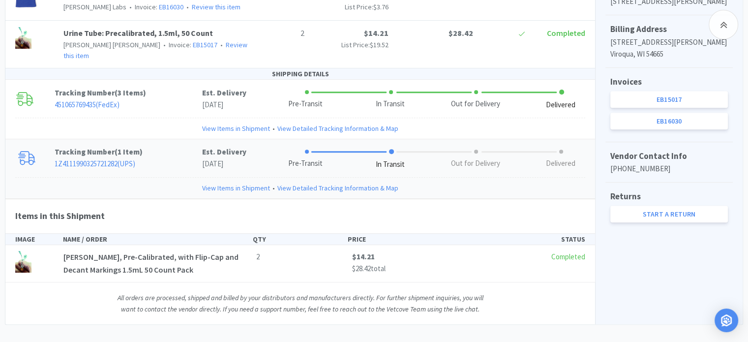
click at [114, 159] on link "1Z4111990325721282 ( UPS )" at bounding box center [95, 163] width 81 height 9
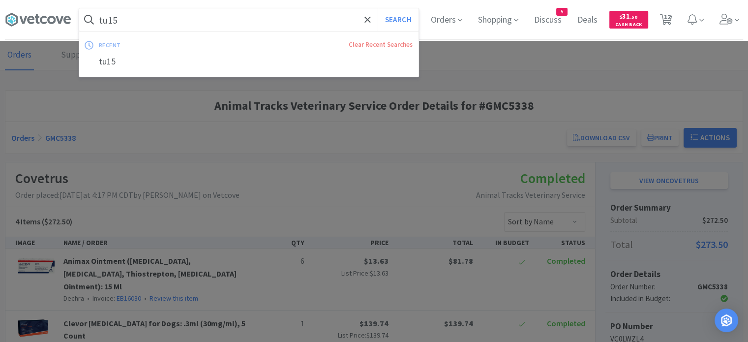
click at [230, 17] on input "tu15" at bounding box center [248, 19] width 339 height 23
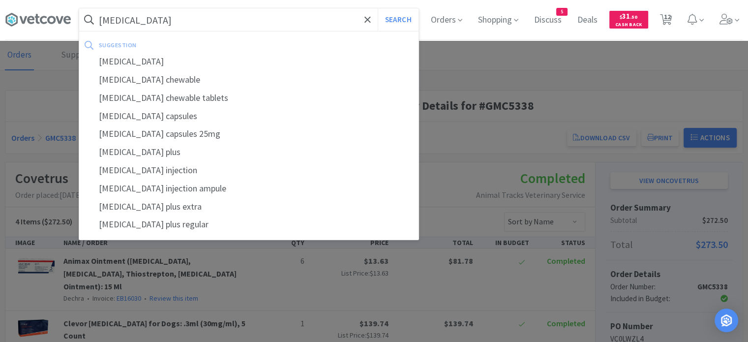
type input "[MEDICAL_DATA]"
click at [377, 8] on button "Search" at bounding box center [397, 19] width 41 height 23
select select "1"
select select "6"
select select "3"
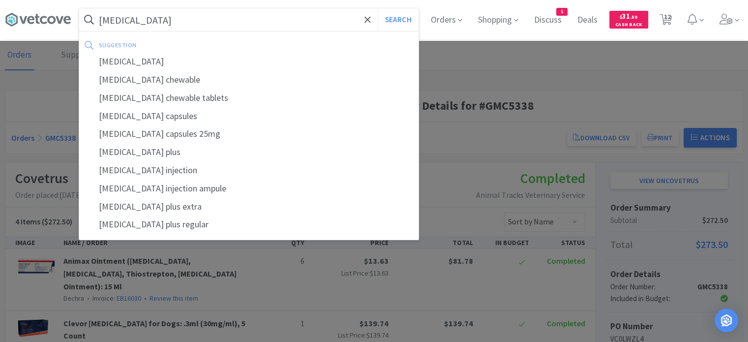
select select "2"
select select "8"
select select "1"
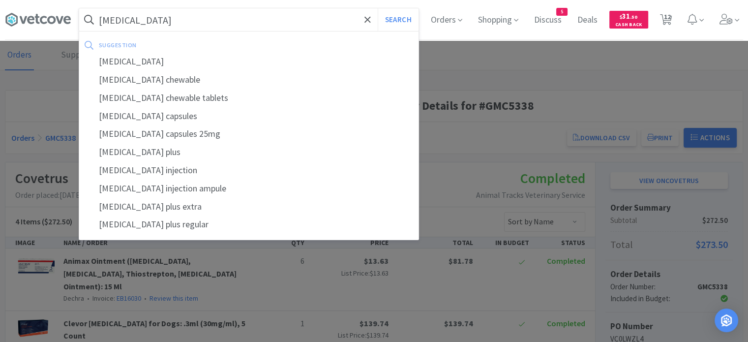
select select "2"
select select "1"
select select "2"
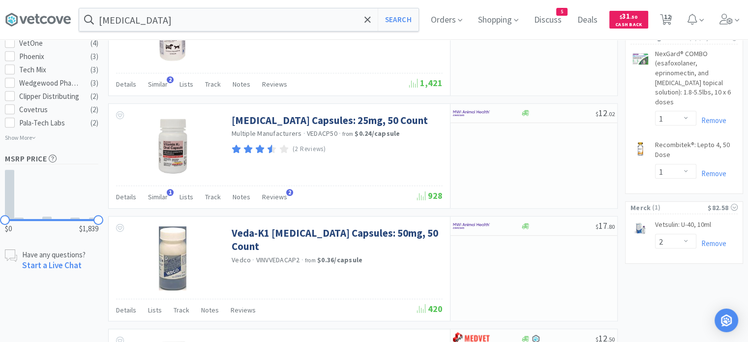
scroll to position [556, 0]
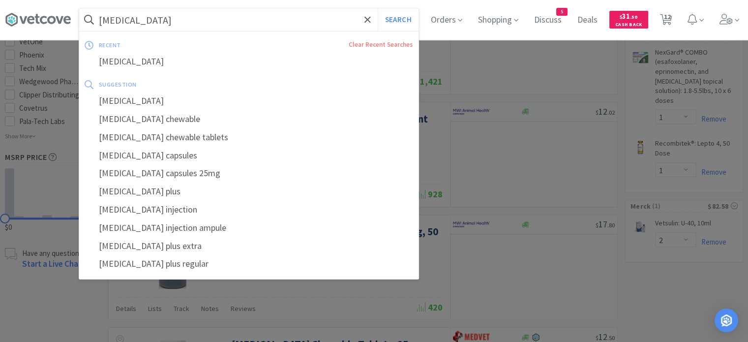
click at [264, 25] on input "[MEDICAL_DATA]" at bounding box center [248, 19] width 339 height 23
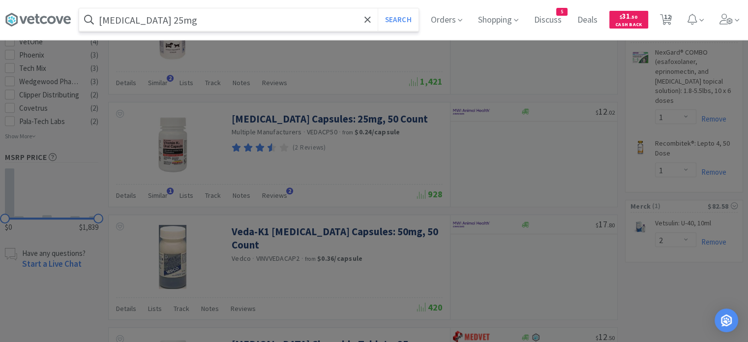
type input "[MEDICAL_DATA] 25mg"
click at [377, 8] on button "Search" at bounding box center [397, 19] width 41 height 23
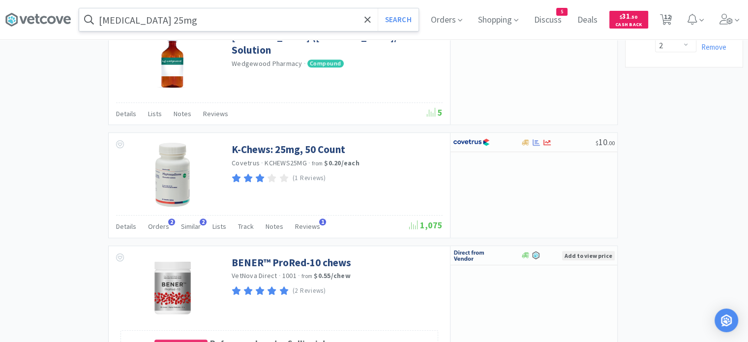
scroll to position [749, 0]
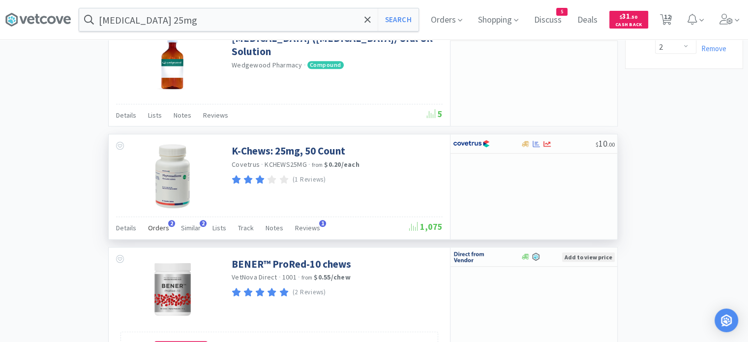
click at [159, 227] on span "Orders" at bounding box center [158, 227] width 21 height 9
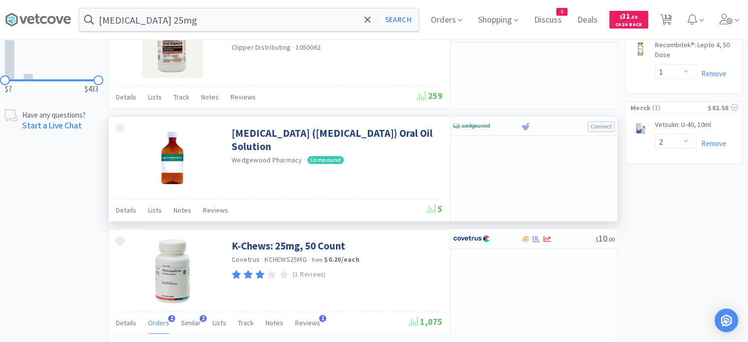
scroll to position [588, 0]
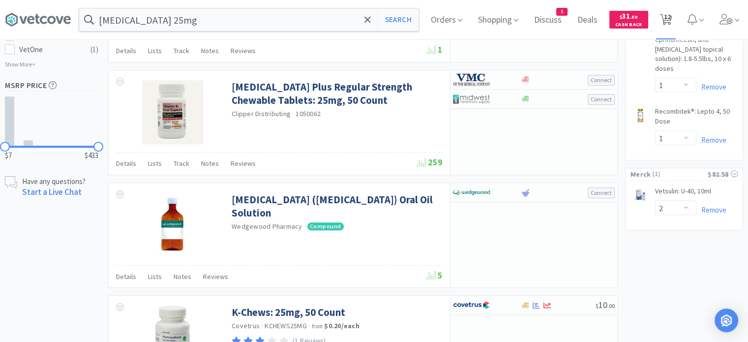
click at [676, 21] on span "12" at bounding box center [666, 19] width 20 height 39
select select "1"
select select "2"
select select "1"
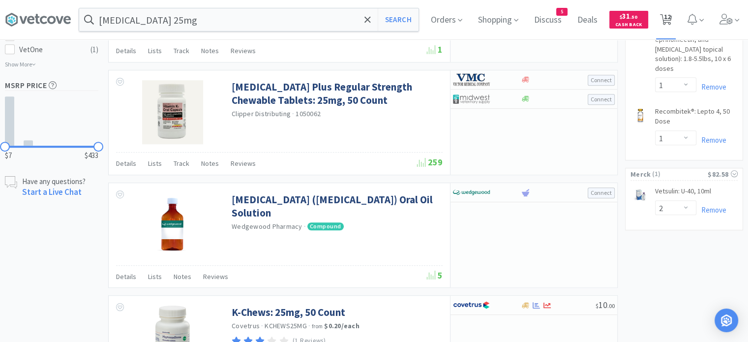
select select "6"
select select "3"
select select "2"
select select "8"
select select "1"
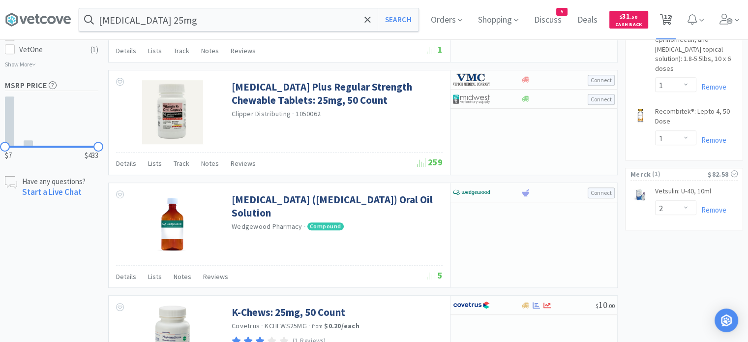
select select "1"
select select "2"
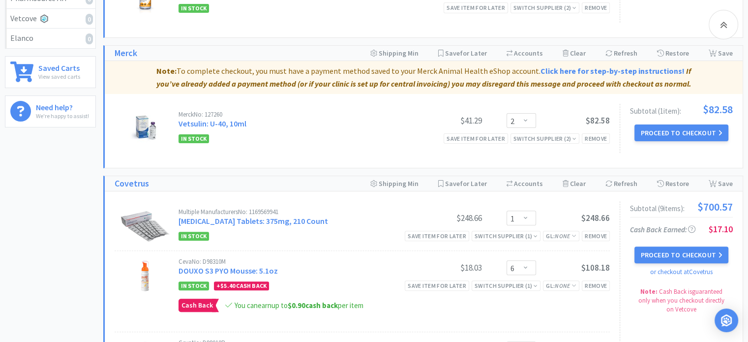
scroll to position [303, 0]
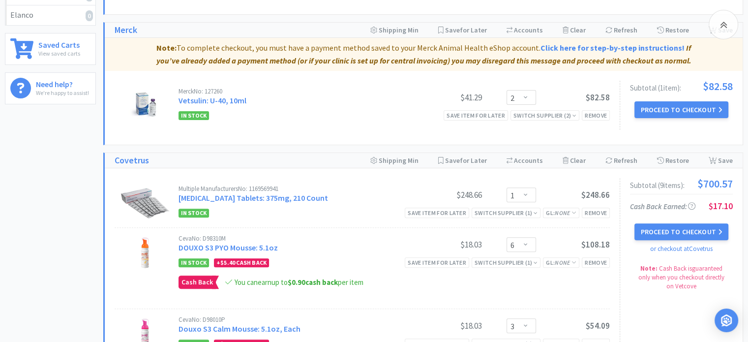
click at [418, 186] on div "Multiple Manufacturers No: 1169569941 [MEDICAL_DATA] Tablets: 375mg, 210 Count …" at bounding box center [393, 195] width 431 height 20
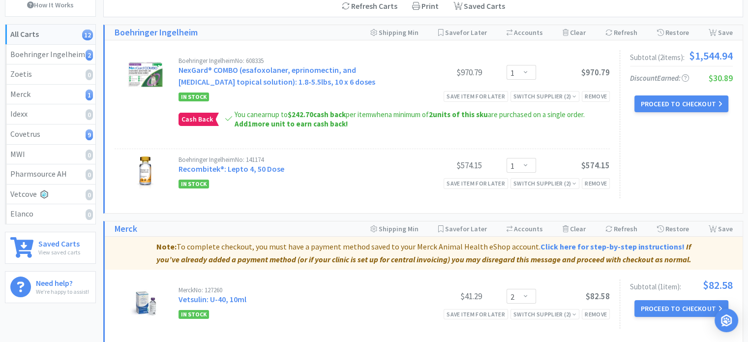
scroll to position [0, 0]
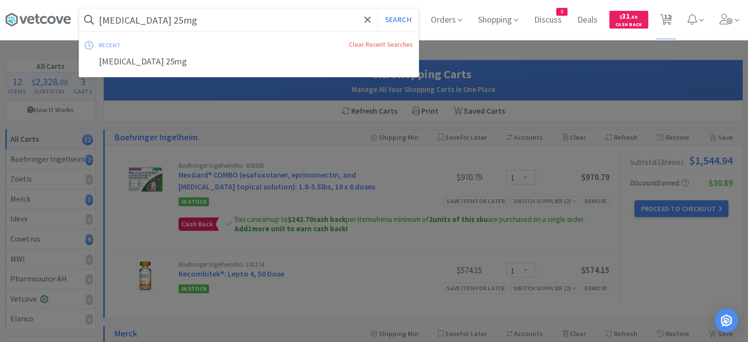
click at [286, 25] on input "[MEDICAL_DATA] 25mg" at bounding box center [248, 19] width 339 height 23
paste input "1 ¾ cysto needles"
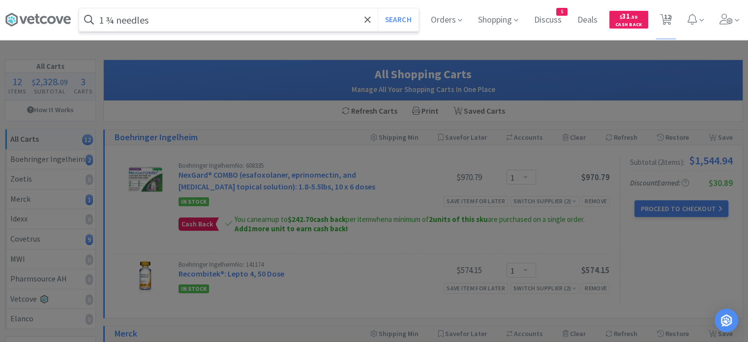
type input "1 ¾ needles"
click at [377, 8] on button "Search" at bounding box center [397, 19] width 41 height 23
select select "1"
select select "6"
select select "3"
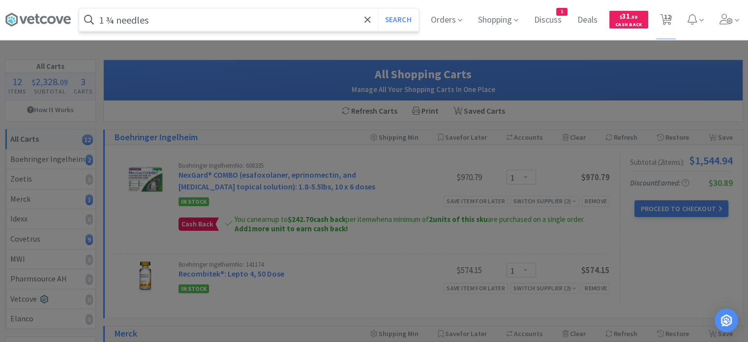
select select "2"
select select "8"
select select "1"
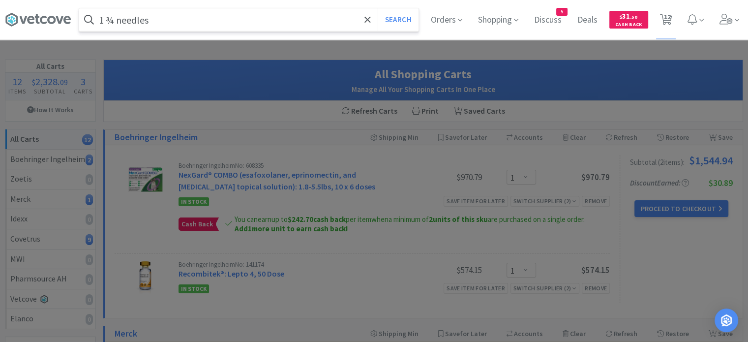
select select "2"
select select "1"
select select "2"
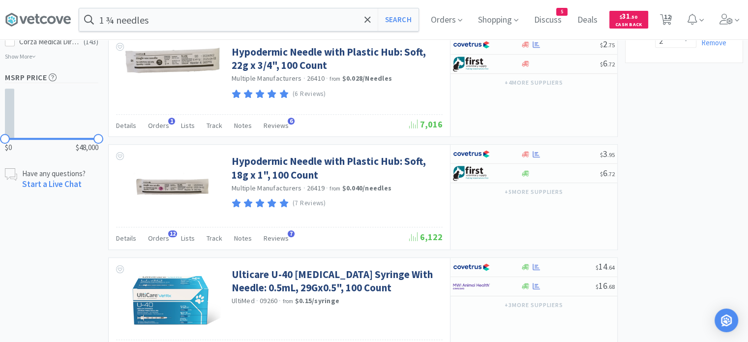
scroll to position [756, 0]
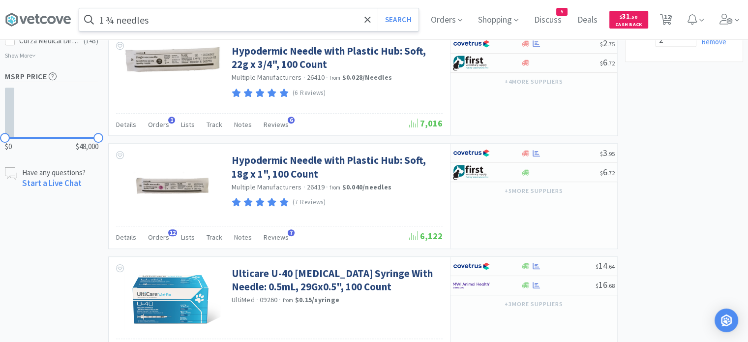
click at [97, 19] on span at bounding box center [89, 20] width 20 height 16
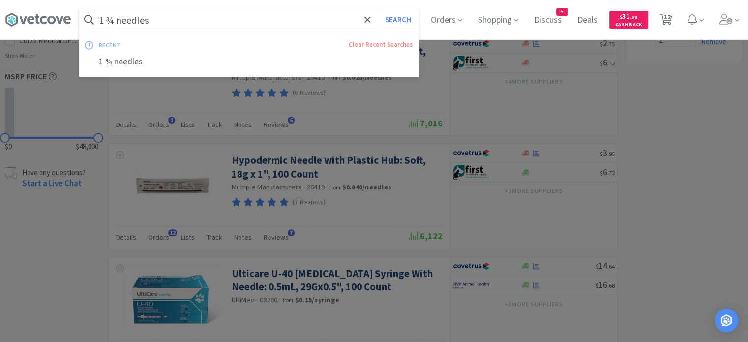
click at [100, 23] on input "1 ¾ needles" at bounding box center [248, 19] width 339 height 23
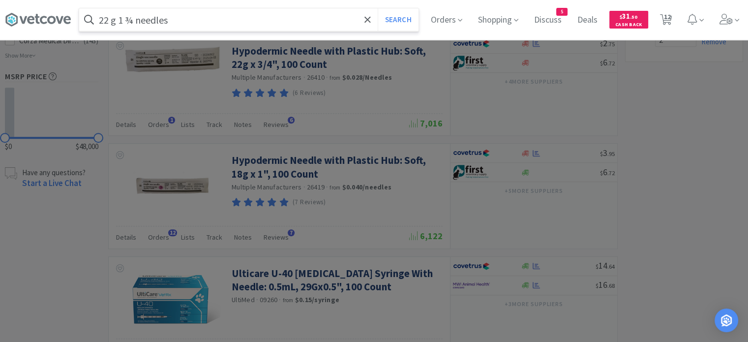
type input "22 g 1 ¾ needles"
click at [377, 8] on button "Search" at bounding box center [397, 19] width 41 height 23
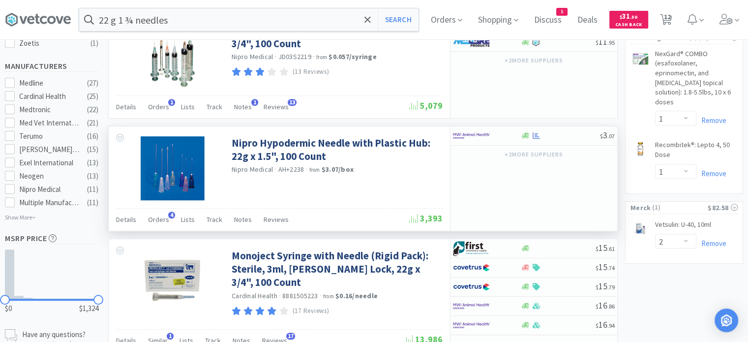
scroll to position [561, 0]
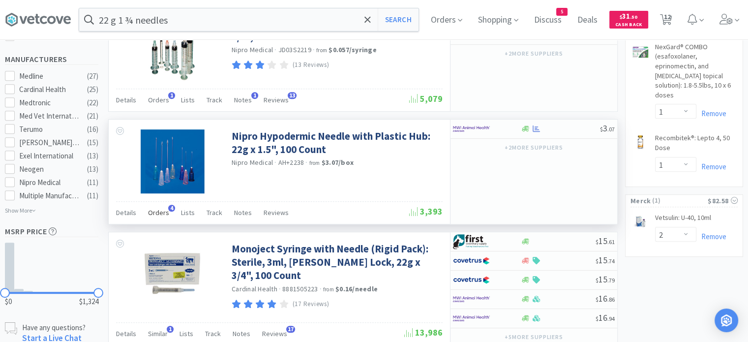
click at [154, 209] on span "Orders" at bounding box center [158, 212] width 21 height 9
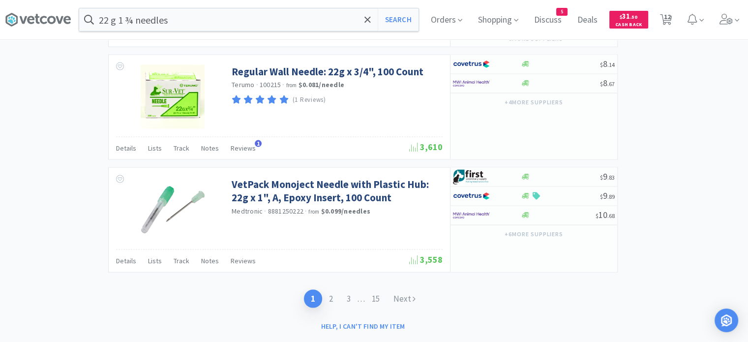
scroll to position [2029, 0]
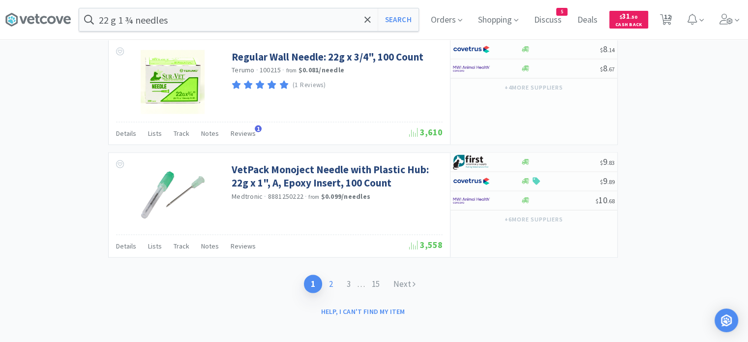
click at [328, 275] on link "2" at bounding box center [331, 284] width 18 height 18
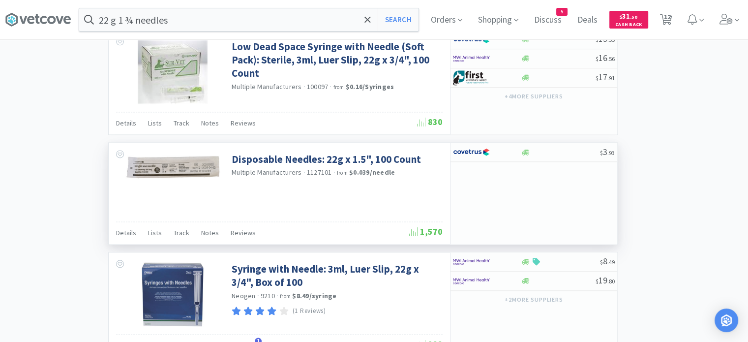
scroll to position [1298, 0]
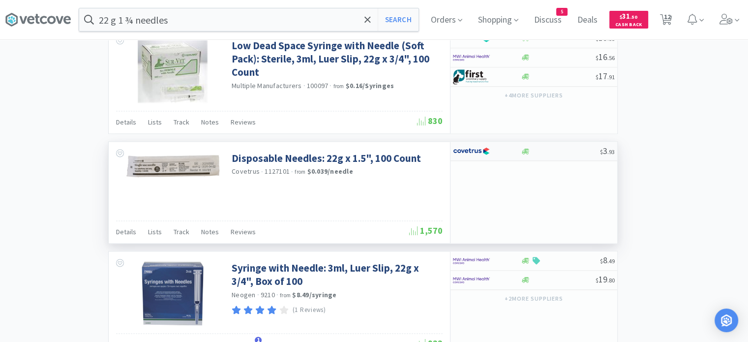
click at [548, 147] on div at bounding box center [560, 150] width 80 height 7
select select "1"
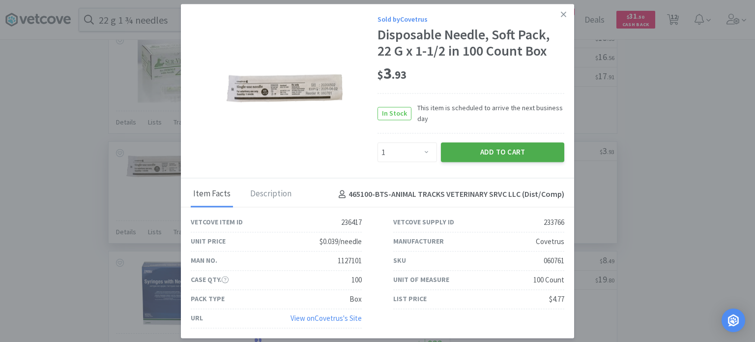
click at [535, 155] on button "Add to Cart" at bounding box center [502, 153] width 123 height 20
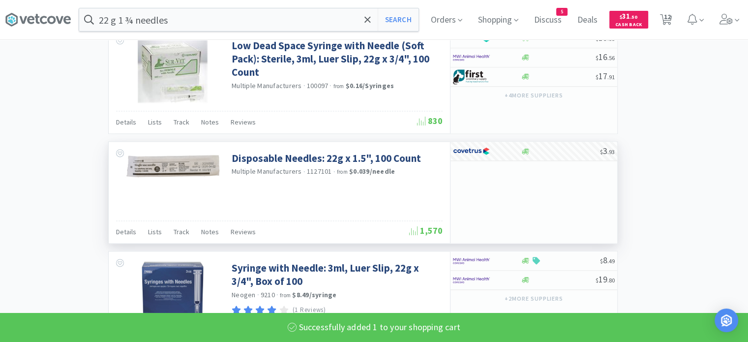
select select "1"
select select "3"
select select "2"
select select "8"
select select "1"
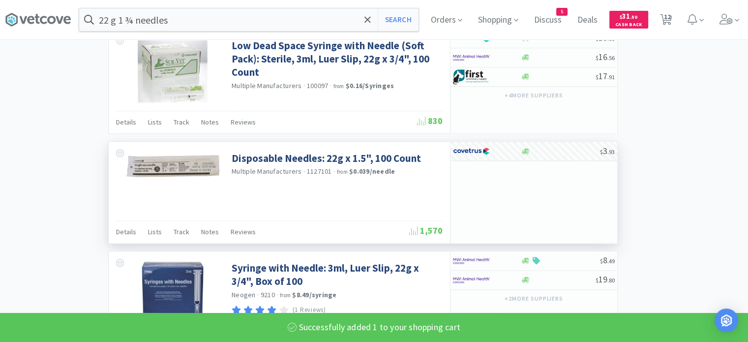
select select "2"
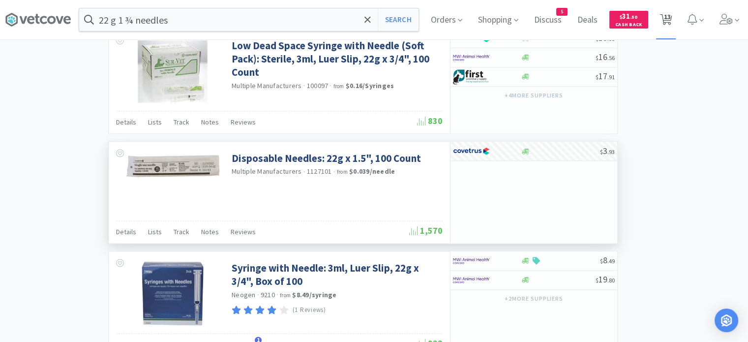
click at [670, 19] on span "13" at bounding box center [666, 16] width 7 height 39
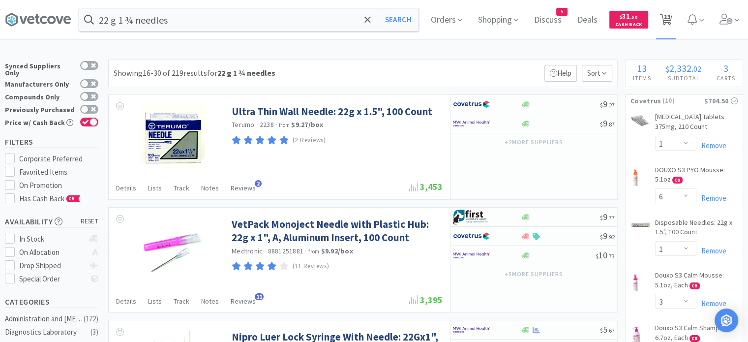
select select "1"
select select "2"
select select "1"
select select "6"
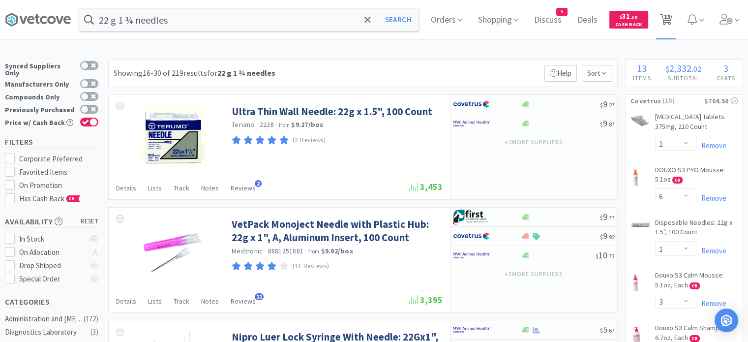
select select "1"
select select "3"
select select "2"
select select "8"
select select "1"
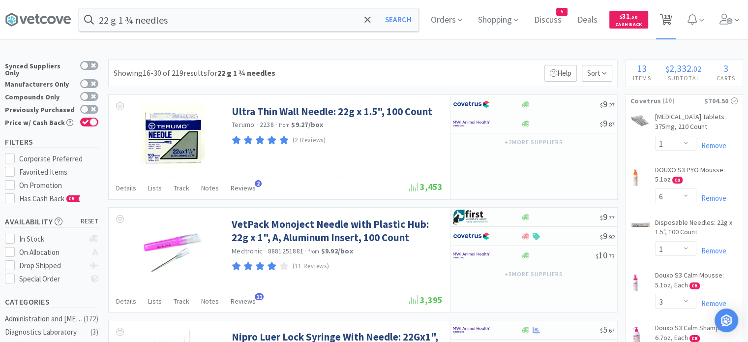
select select "1"
select select "2"
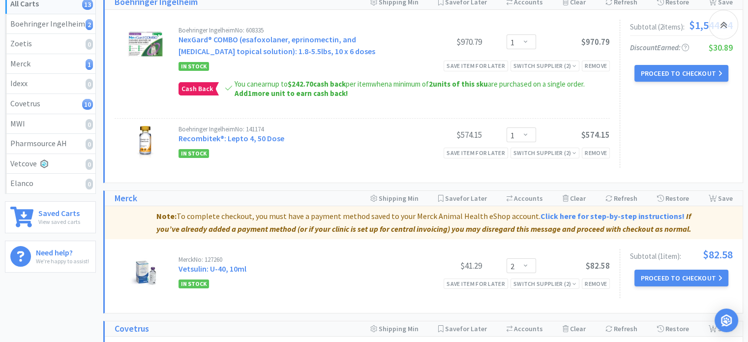
scroll to position [140, 0]
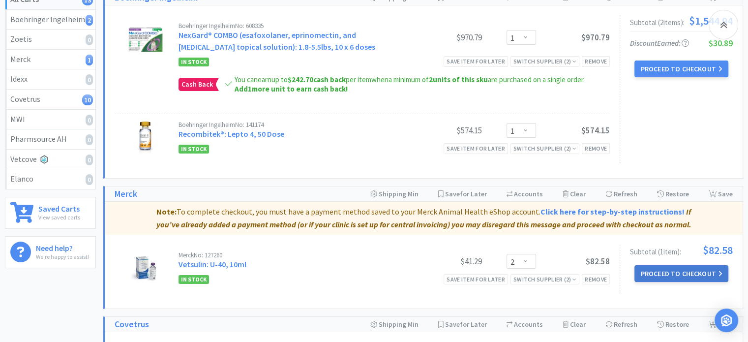
click at [652, 274] on button "Proceed to Checkout" at bounding box center [680, 273] width 93 height 17
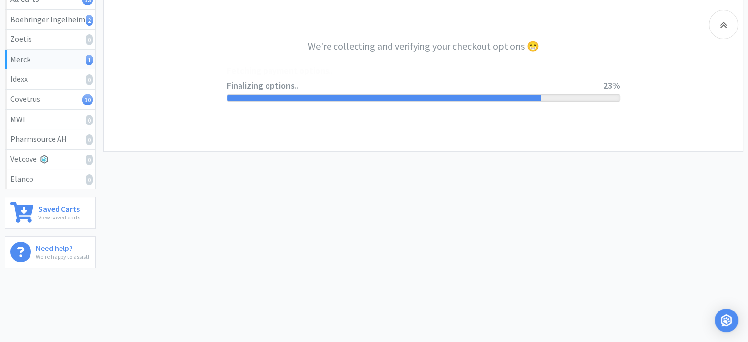
select select "-E803-4816-R6SASPHZ5NW050"
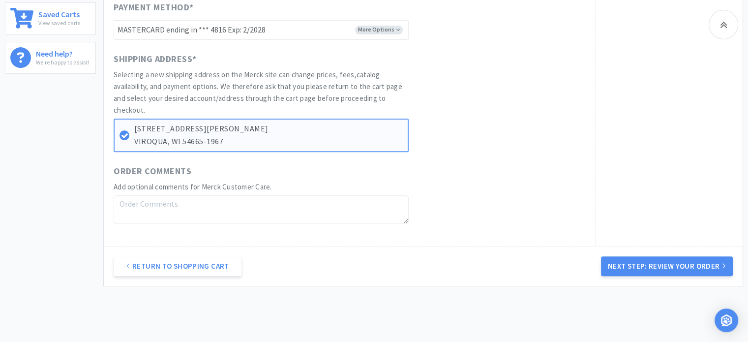
scroll to position [364, 0]
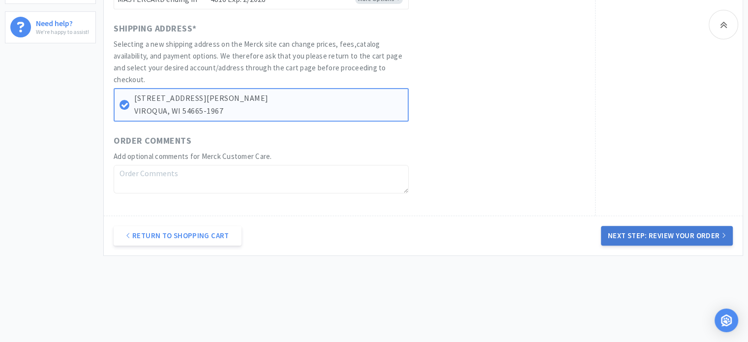
click at [638, 235] on button "Next Step: Review Your Order" at bounding box center [667, 236] width 132 height 20
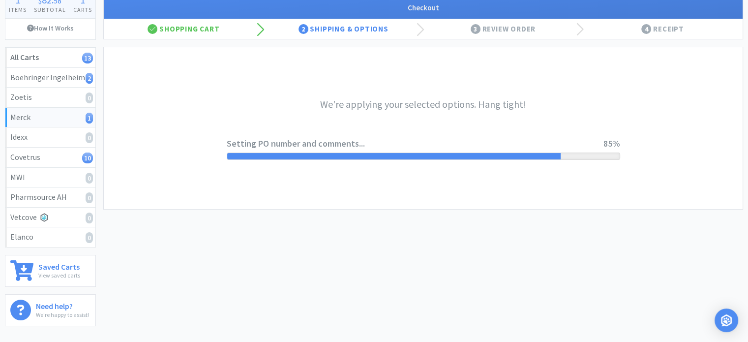
scroll to position [0, 0]
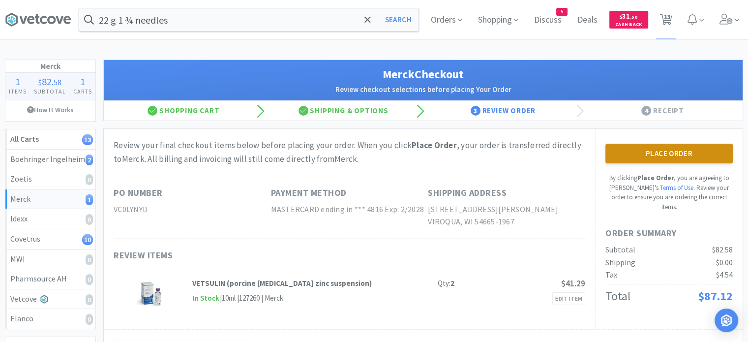
click at [667, 155] on button "Place Order" at bounding box center [668, 154] width 127 height 20
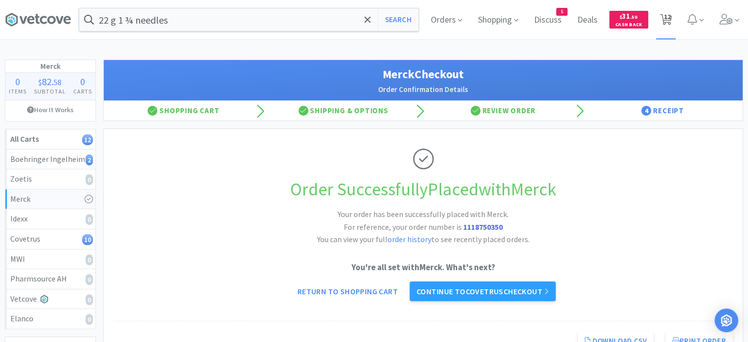
click at [663, 16] on span "12" at bounding box center [666, 16] width 7 height 39
select select "1"
select select "6"
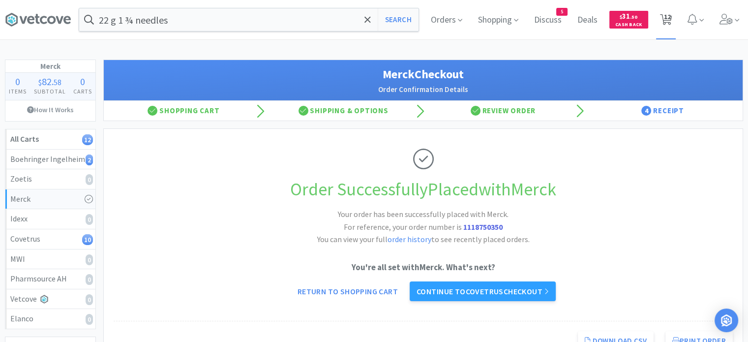
select select "1"
select select "3"
select select "2"
select select "8"
select select "1"
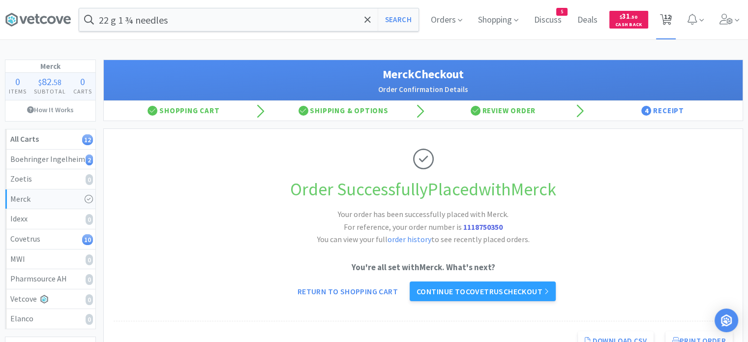
select select "1"
select select "2"
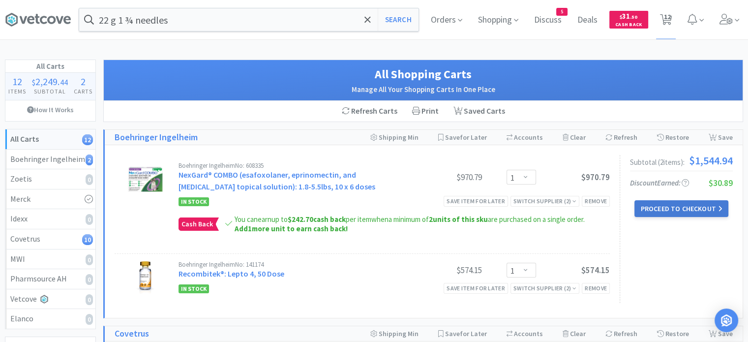
click at [686, 211] on button "Proceed to Checkout" at bounding box center [680, 208] width 93 height 17
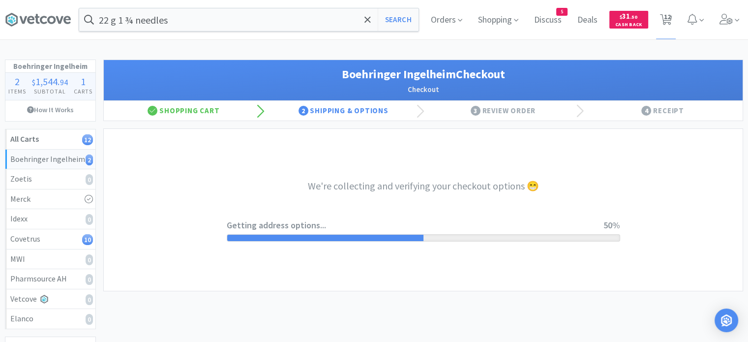
select select "invoice"
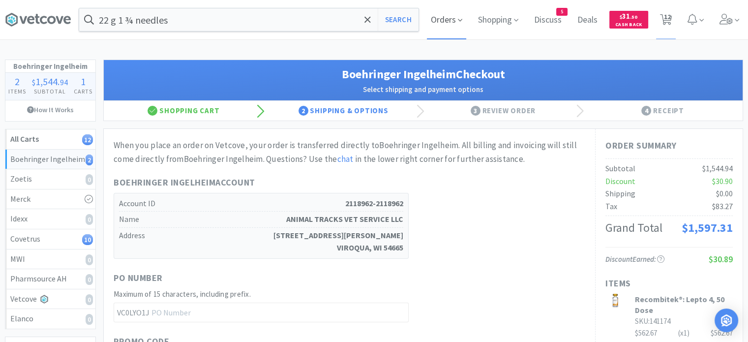
click at [444, 20] on span "Orders" at bounding box center [446, 19] width 39 height 39
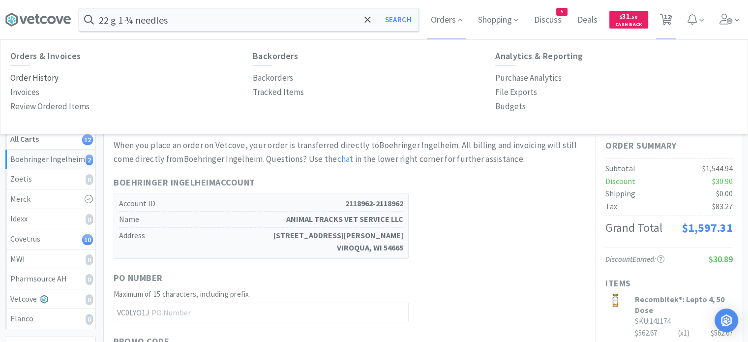
click at [41, 81] on p "Order History" at bounding box center [34, 77] width 48 height 13
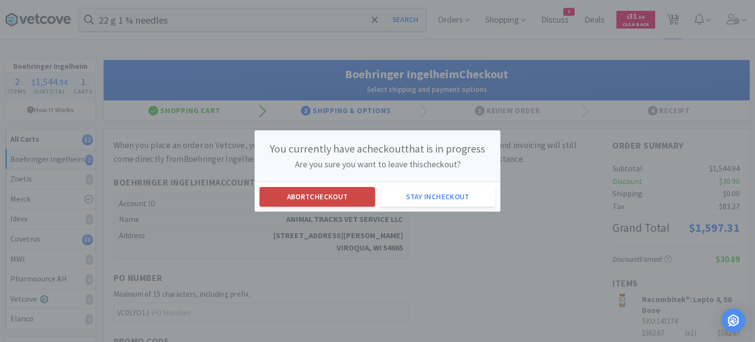
click at [289, 190] on button "Abort checkout" at bounding box center [317, 197] width 115 height 20
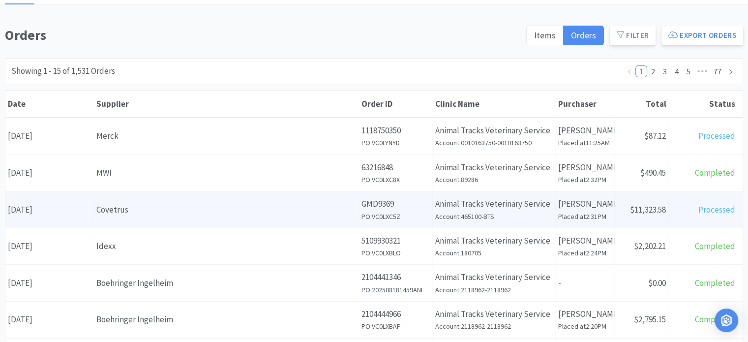
scroll to position [71, 0]
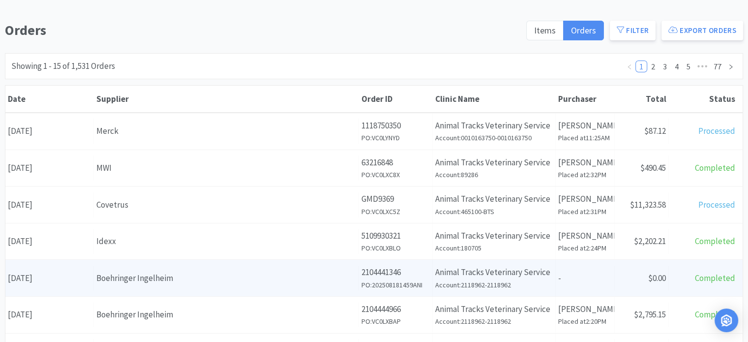
click at [297, 287] on div "Supplier Boehringer Ingelheim" at bounding box center [226, 277] width 265 height 25
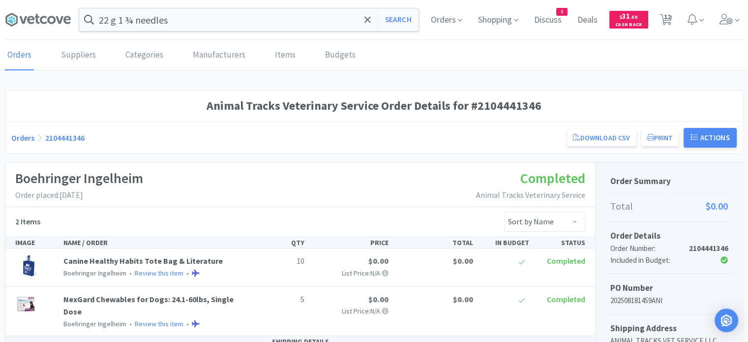
scroll to position [45, 0]
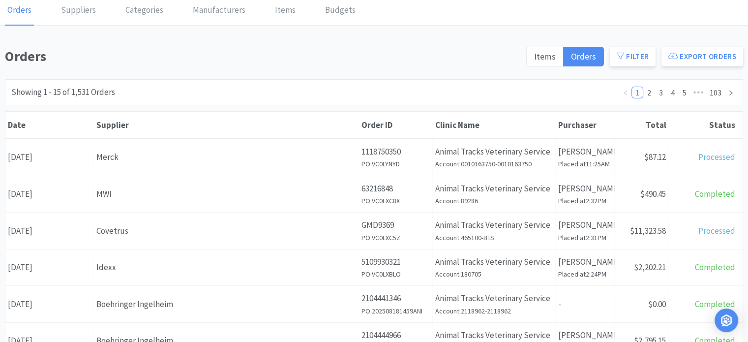
scroll to position [71, 0]
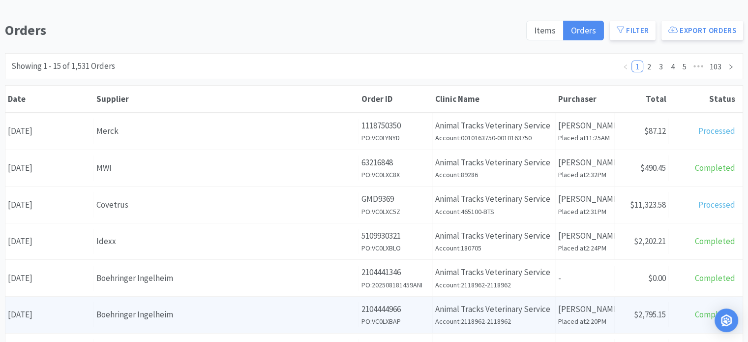
click at [163, 311] on div "Boehringer Ingelheim" at bounding box center [226, 314] width 260 height 13
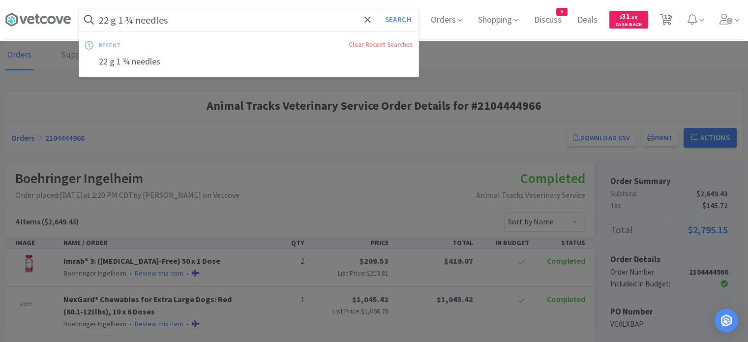
click at [187, 21] on input "22 g 1 ¾ needles" at bounding box center [248, 19] width 339 height 23
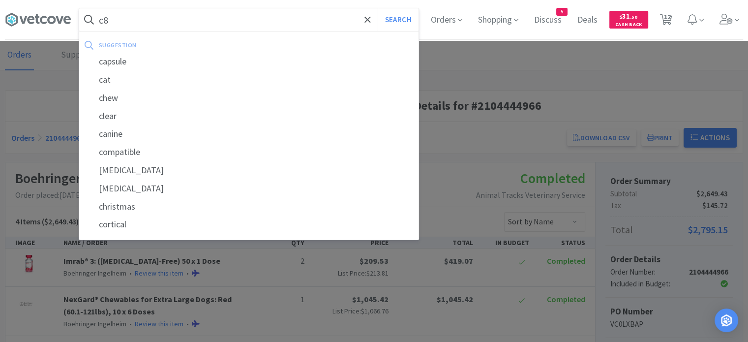
type input "c8"
click at [377, 8] on button "Search" at bounding box center [397, 19] width 41 height 23
select select "1"
select select "6"
select select "1"
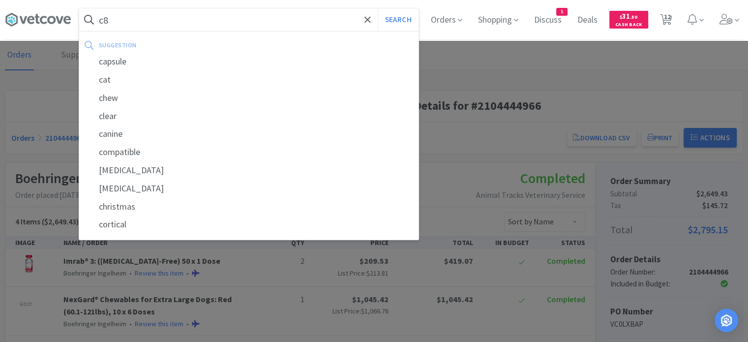
select select "3"
select select "2"
select select "8"
select select "1"
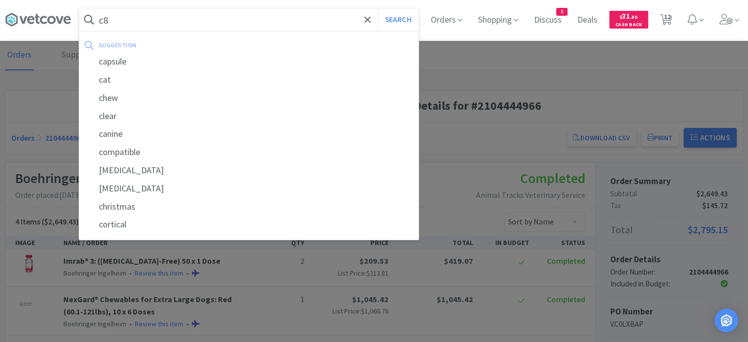
select select "1"
select select "2"
select select "1"
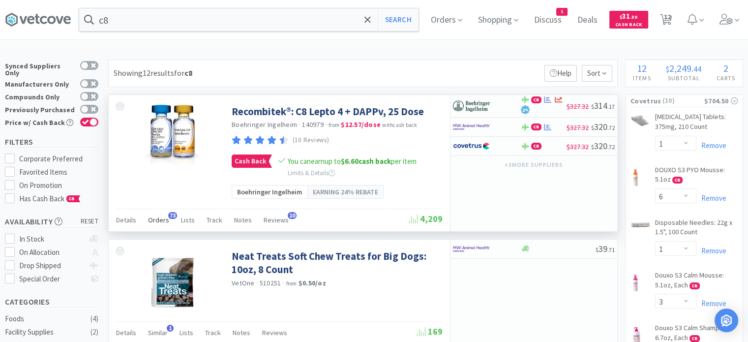
click at [159, 221] on span "Orders" at bounding box center [158, 219] width 21 height 9
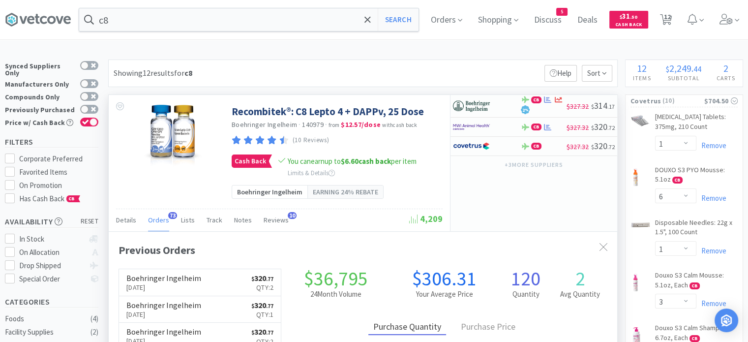
scroll to position [41, 0]
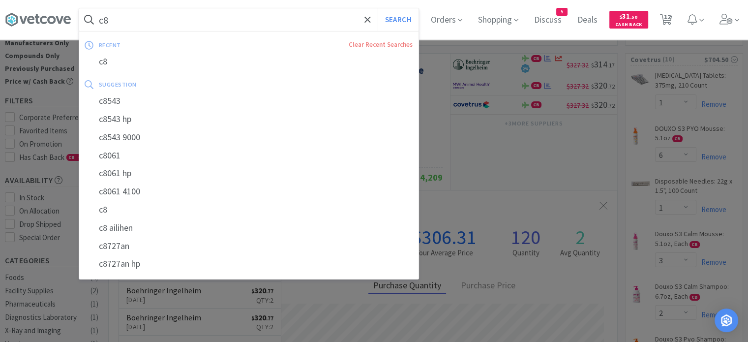
click at [255, 24] on input "c8" at bounding box center [248, 19] width 339 height 23
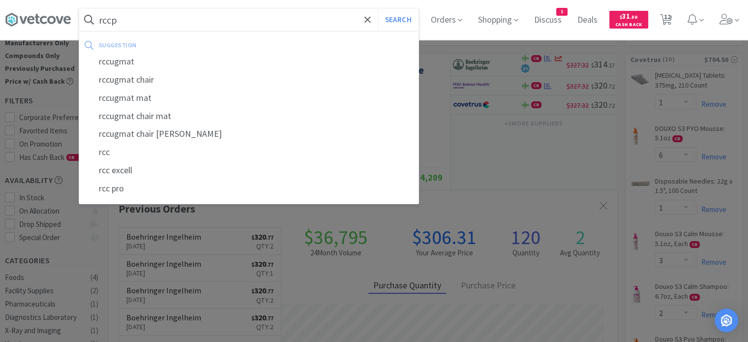
type input "rccp"
click at [377, 8] on button "Search" at bounding box center [397, 19] width 41 height 23
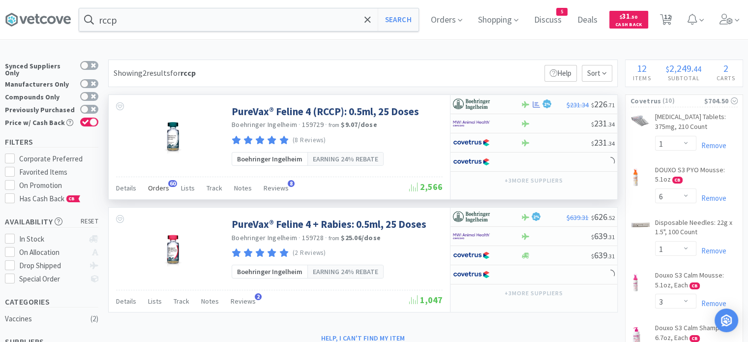
click at [158, 188] on span "Orders" at bounding box center [158, 187] width 21 height 9
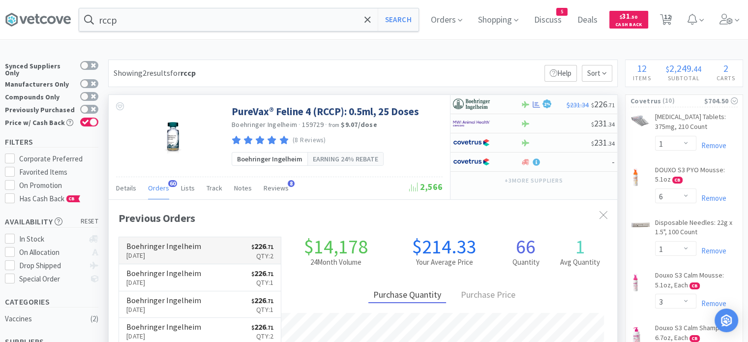
scroll to position [263, 508]
click at [171, 251] on p "[DATE]" at bounding box center [163, 255] width 75 height 11
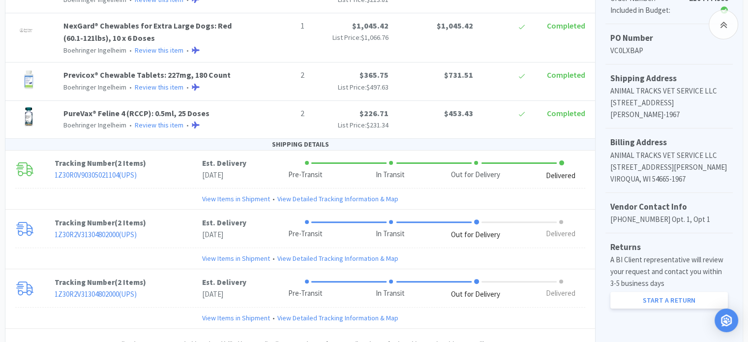
scroll to position [326, 0]
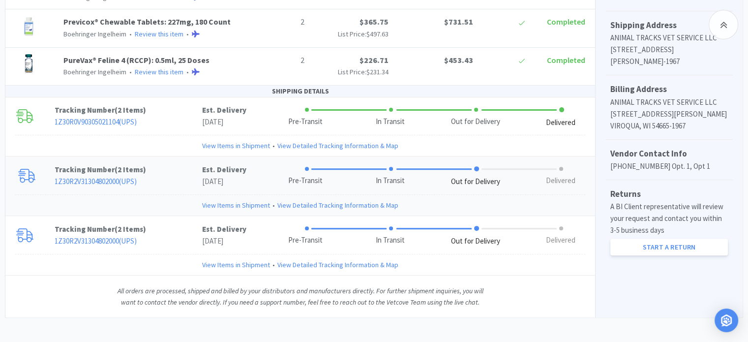
click at [217, 202] on link "View Items in Shipment" at bounding box center [236, 205] width 68 height 11
click at [253, 201] on link "View Items in Shipment" at bounding box center [236, 205] width 68 height 11
click at [233, 202] on link "View Items in Shipment" at bounding box center [236, 205] width 68 height 11
click at [221, 259] on link "View Items in Shipment" at bounding box center [236, 264] width 68 height 11
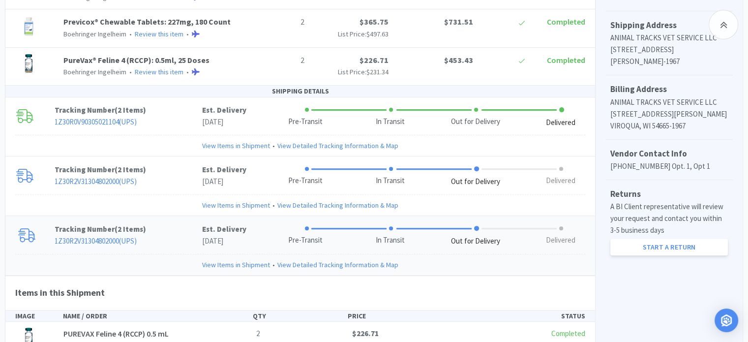
scroll to position [449, 0]
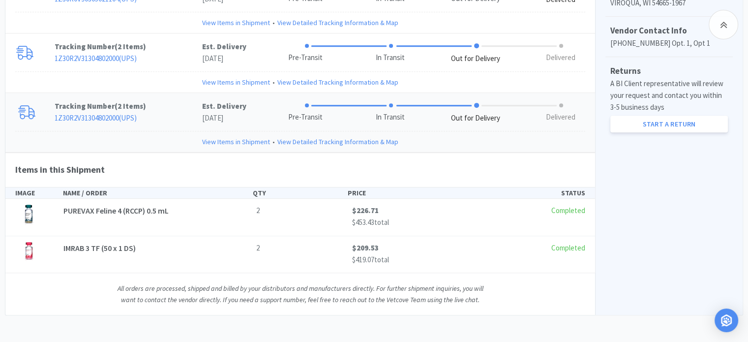
click at [113, 117] on link "1Z30R2V31304802000 ( UPS )" at bounding box center [96, 117] width 82 height 9
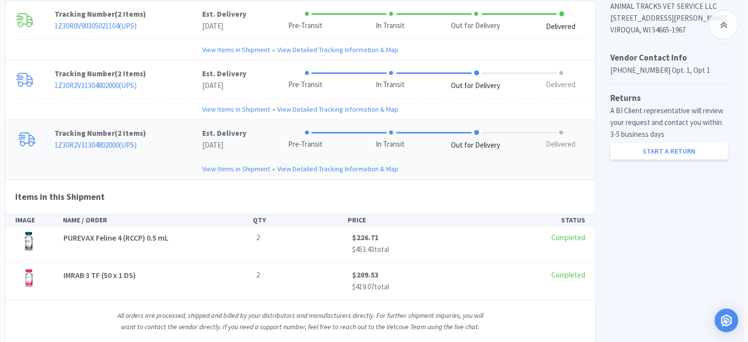
scroll to position [406, 0]
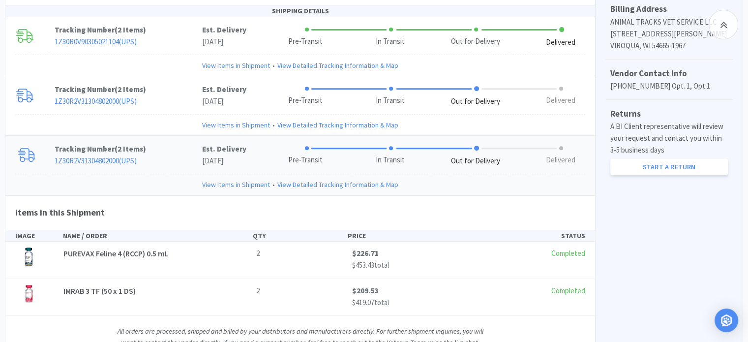
click at [126, 157] on link "1Z30R2V31304802000 ( UPS )" at bounding box center [96, 160] width 82 height 9
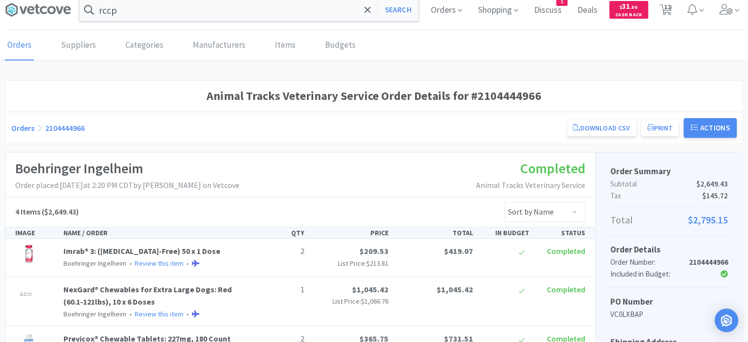
scroll to position [0, 0]
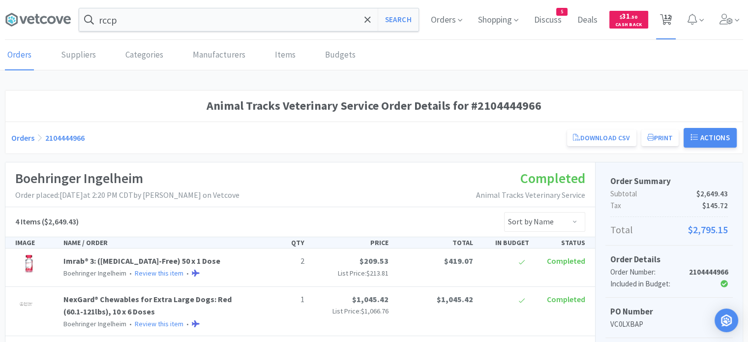
click at [669, 17] on span "12" at bounding box center [666, 16] width 7 height 39
select select "1"
select select "6"
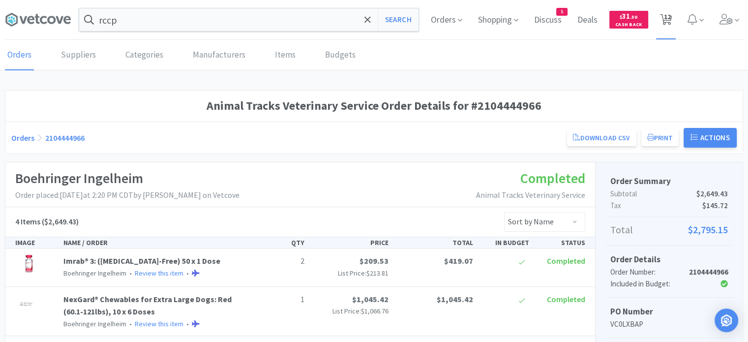
select select "1"
select select "3"
select select "2"
select select "8"
select select "1"
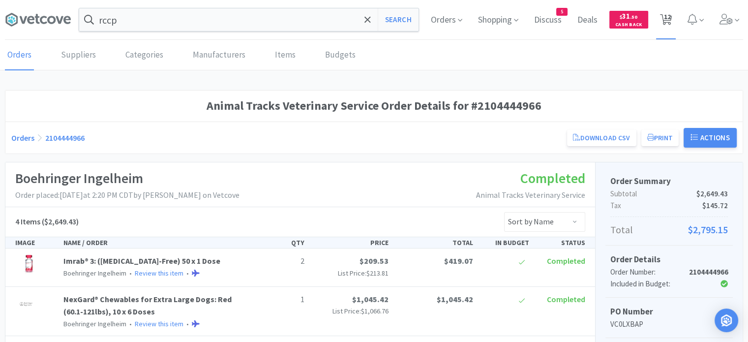
select select "1"
select select "2"
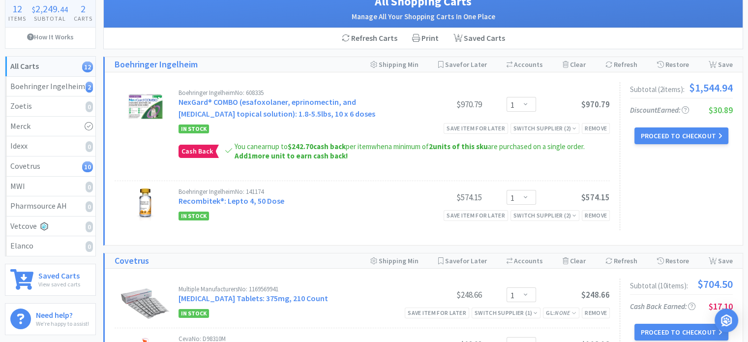
scroll to position [71, 0]
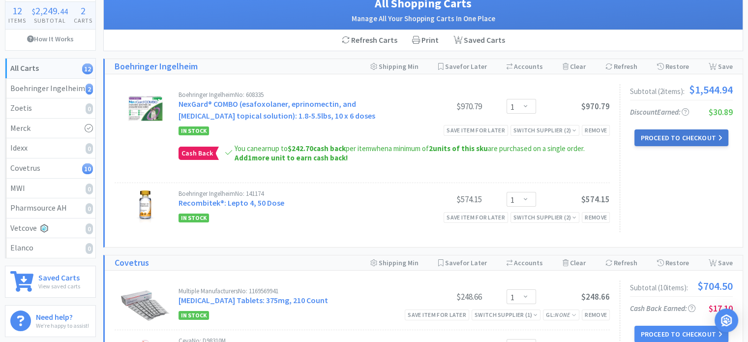
click at [699, 135] on button "Proceed to Checkout" at bounding box center [680, 137] width 93 height 17
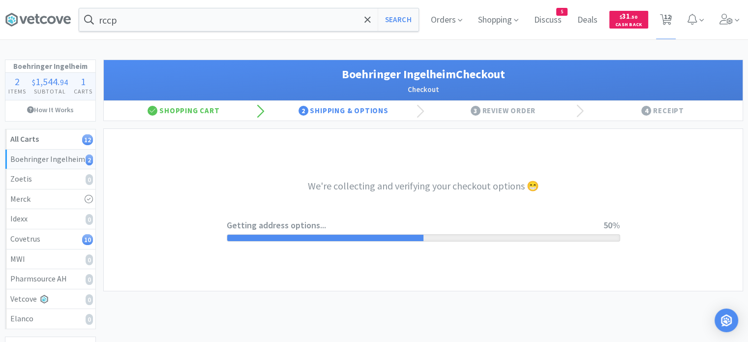
select select "invoice"
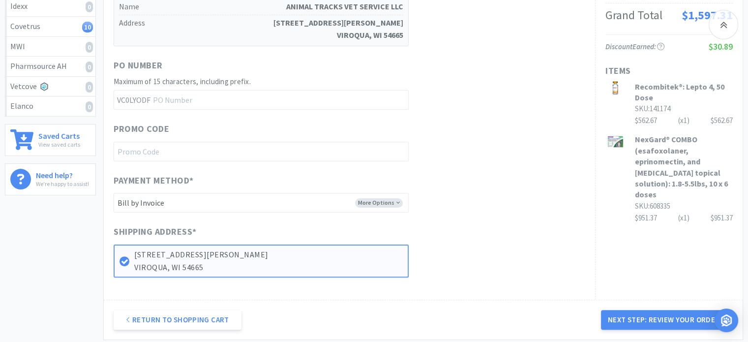
scroll to position [310, 0]
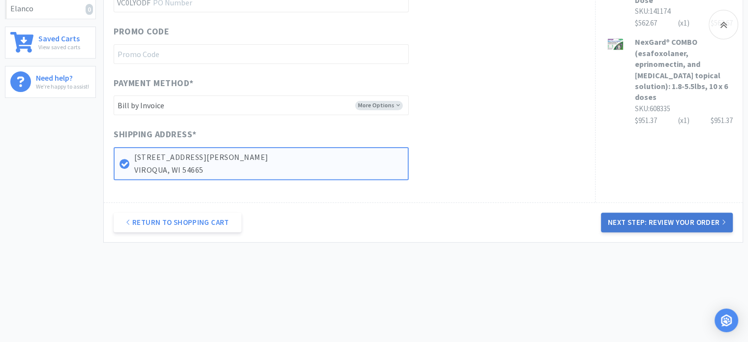
click at [696, 225] on button "Next Step: Review Your Order" at bounding box center [667, 222] width 132 height 20
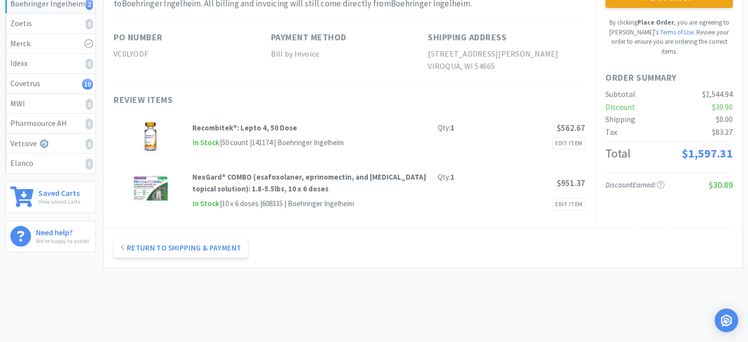
scroll to position [0, 0]
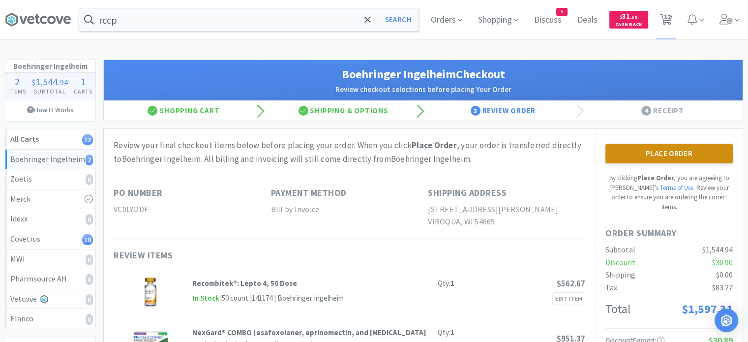
click at [704, 149] on button "Place Order" at bounding box center [668, 154] width 127 height 20
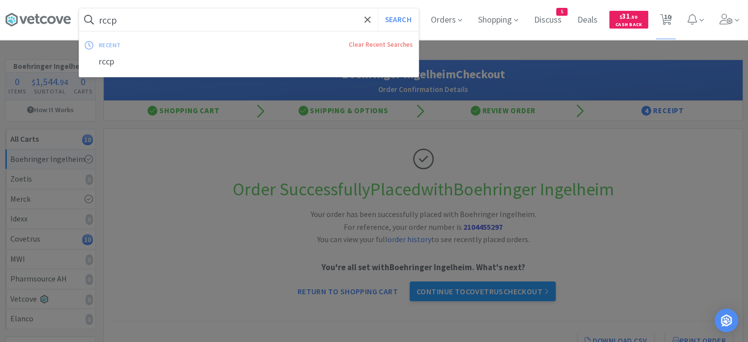
click at [295, 20] on input "rccp" at bounding box center [248, 19] width 339 height 23
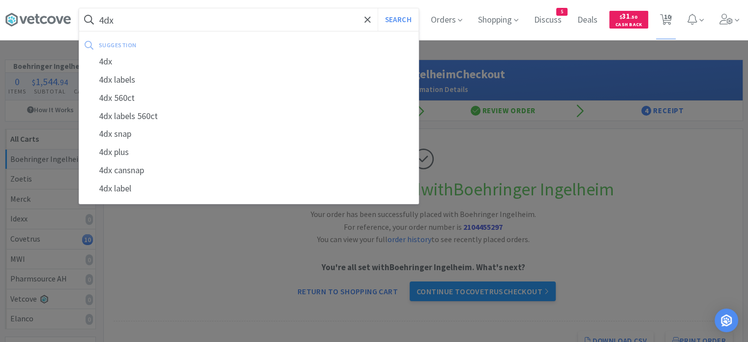
type input "4dx"
click at [377, 8] on button "Search" at bounding box center [397, 19] width 41 height 23
select select "1"
select select "6"
select select "1"
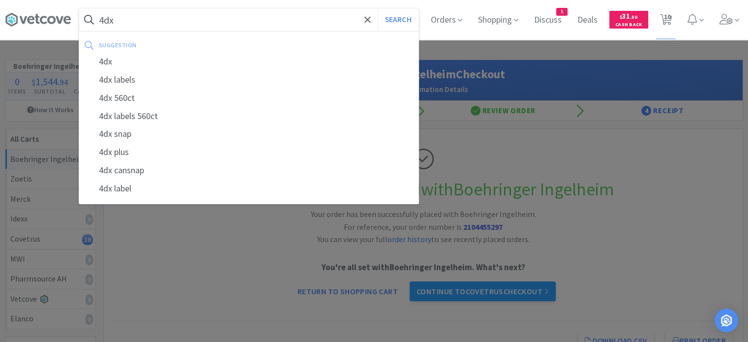
select select "3"
select select "2"
select select "8"
select select "1"
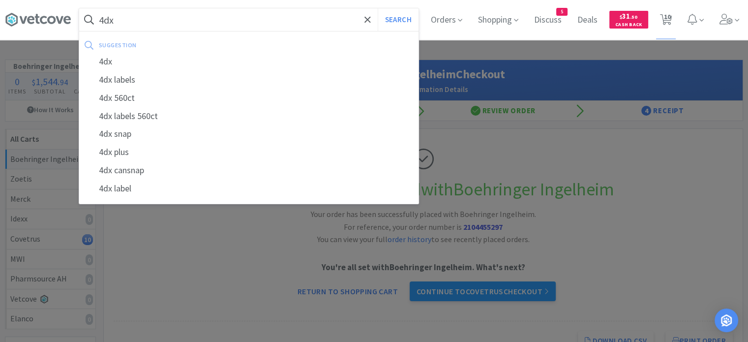
select select "1"
select select "2"
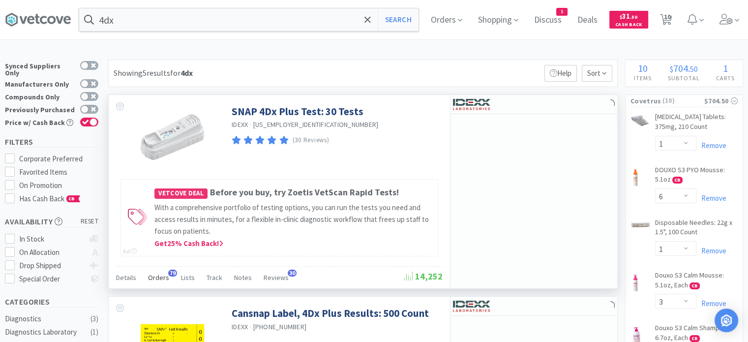
click at [159, 276] on span "Orders" at bounding box center [158, 277] width 21 height 9
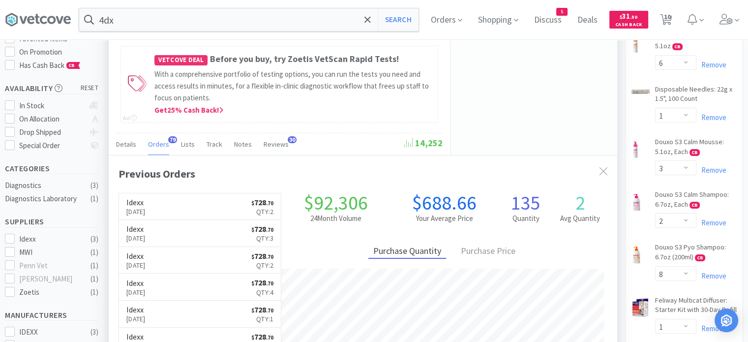
scroll to position [134, 0]
click at [217, 206] on link "Idexx [DATE] $ 728 . 70 Qty: 2" at bounding box center [200, 206] width 162 height 27
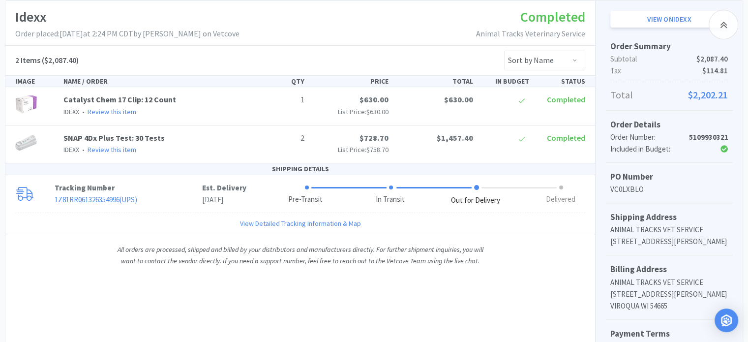
scroll to position [165, 0]
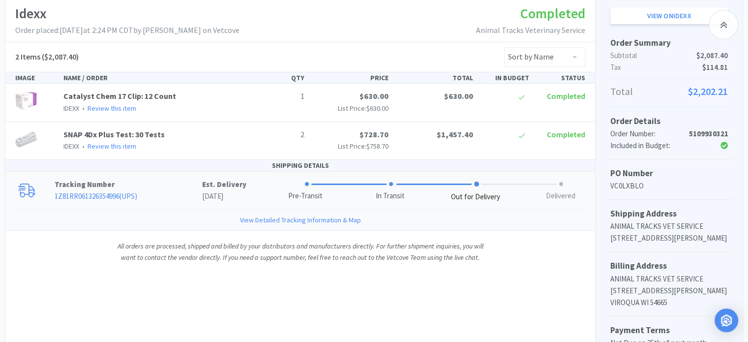
click at [131, 193] on link "1Z81RR061326354996 ( UPS )" at bounding box center [96, 195] width 83 height 9
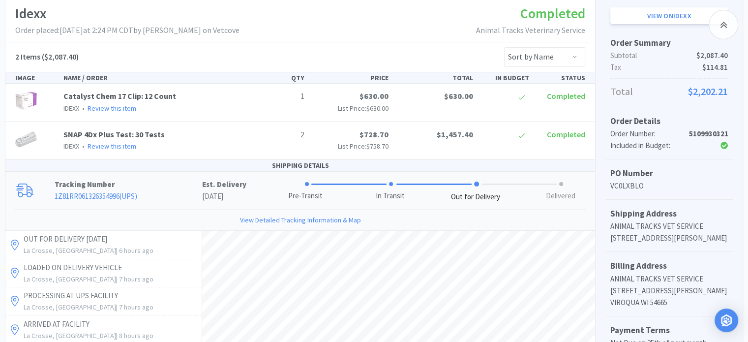
scroll to position [0, 0]
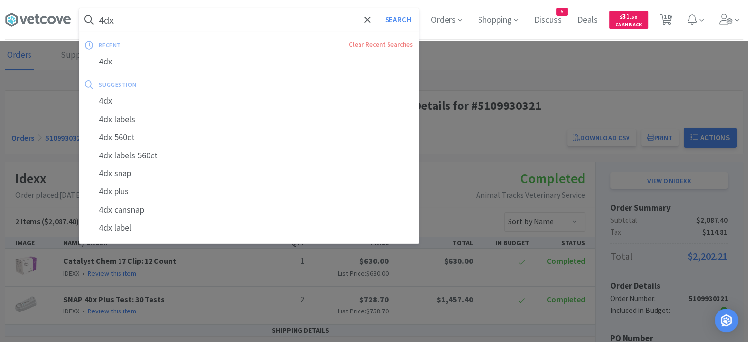
click at [295, 17] on input "4dx" at bounding box center [248, 19] width 339 height 23
paste input "[MEDICAL_DATA]"
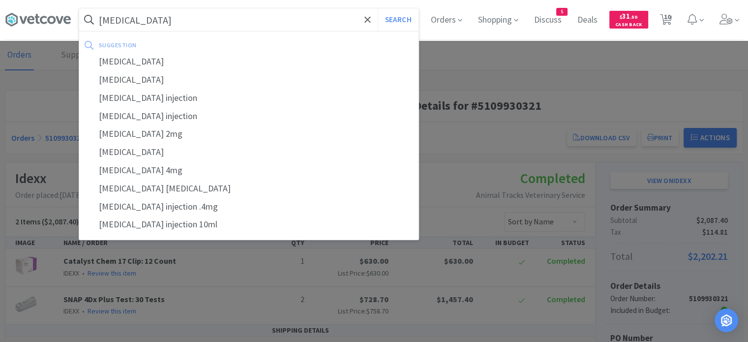
type input "[MEDICAL_DATA]"
click at [377, 8] on button "Search" at bounding box center [397, 19] width 41 height 23
select select "1"
select select "6"
select select "1"
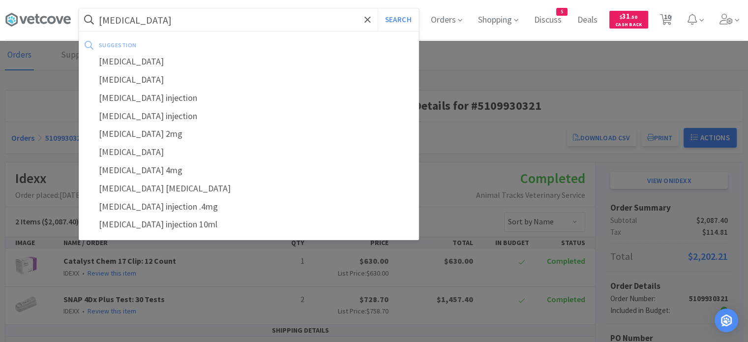
select select "3"
select select "2"
select select "8"
select select "1"
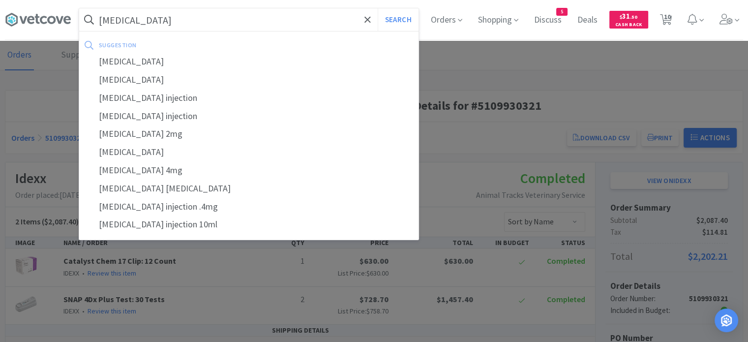
select select "1"
select select "2"
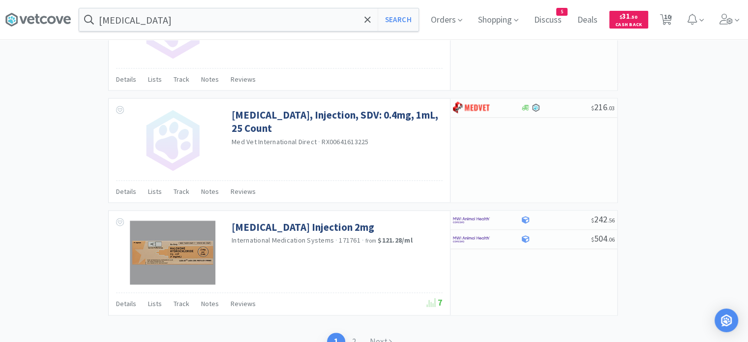
scroll to position [1466, 0]
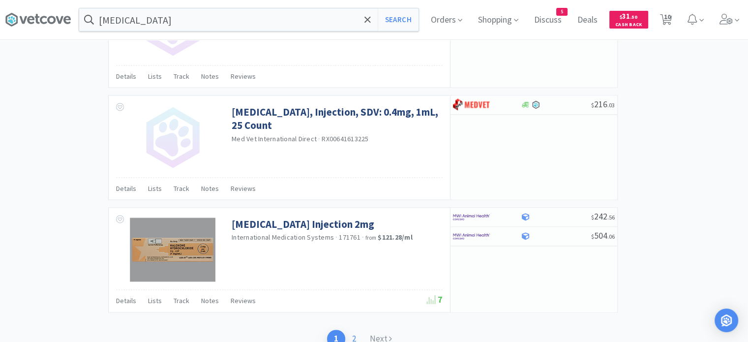
click at [355, 331] on link "2" at bounding box center [354, 338] width 18 height 18
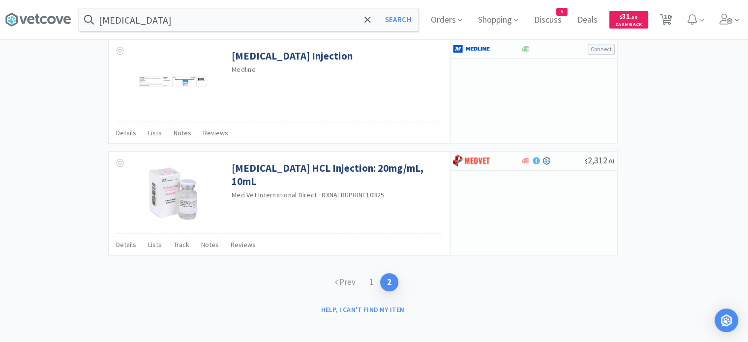
scroll to position [839, 0]
click at [371, 281] on link "1" at bounding box center [371, 282] width 18 height 18
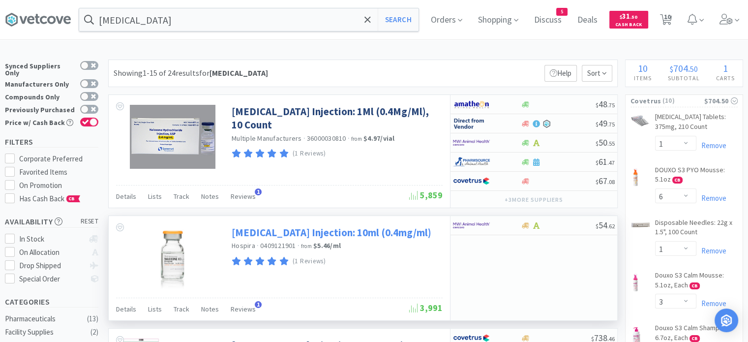
click at [379, 233] on link "[MEDICAL_DATA] Injection: 10ml (0.4mg/ml)" at bounding box center [331, 232] width 200 height 13
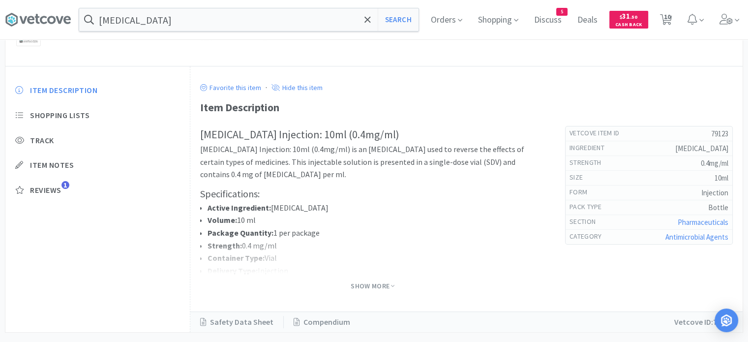
scroll to position [258, 0]
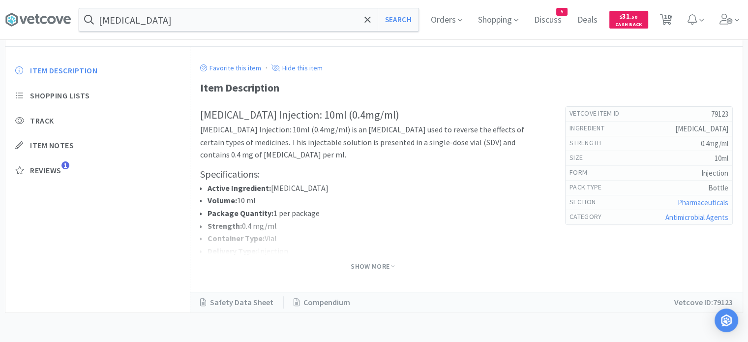
click at [376, 270] on span "Show More" at bounding box center [372, 266] width 44 height 13
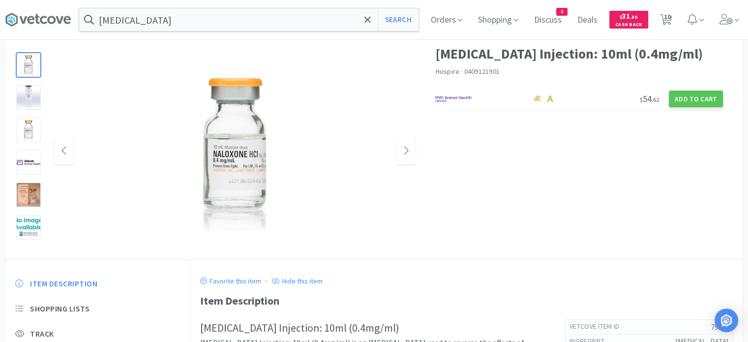
scroll to position [0, 0]
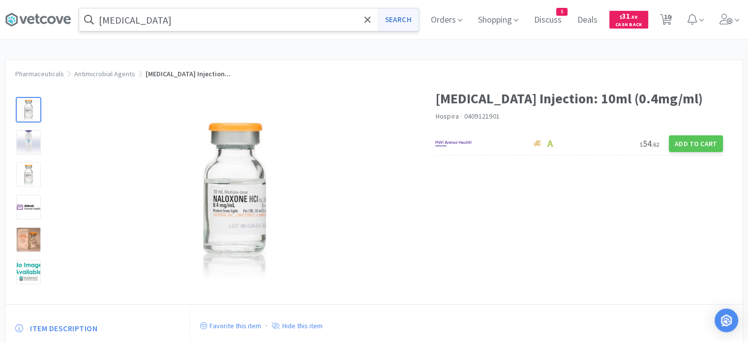
click at [398, 17] on button "Search" at bounding box center [397, 19] width 41 height 23
select select "1"
select select "6"
select select "1"
select select "3"
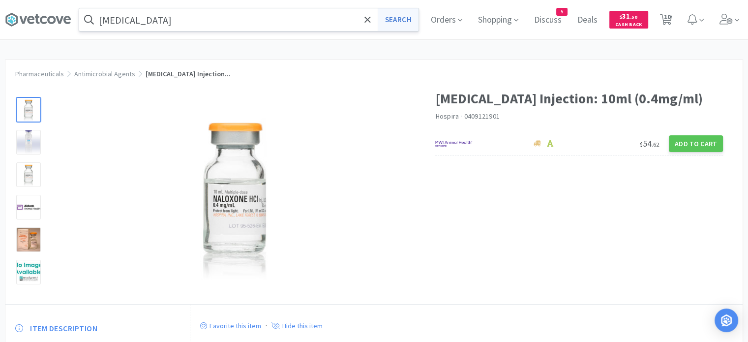
select select "2"
select select "8"
select select "1"
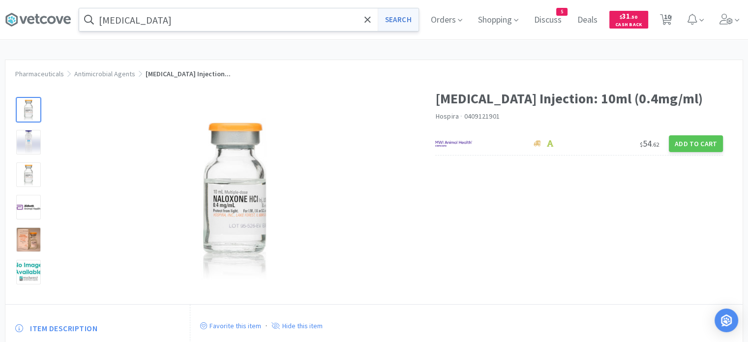
select select "2"
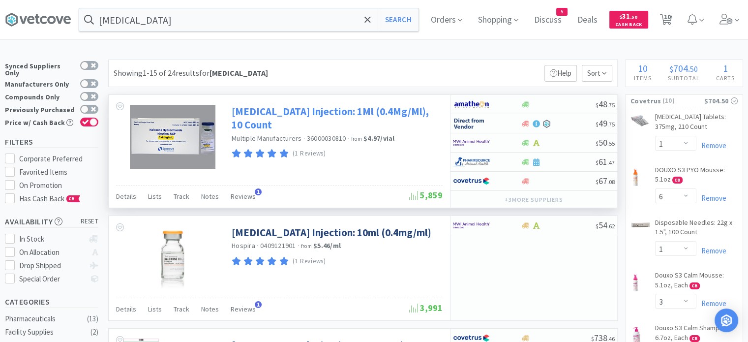
click at [294, 110] on link "[MEDICAL_DATA] Injection: 1Ml (0.4Mg/Ml), 10 Count" at bounding box center [335, 118] width 208 height 27
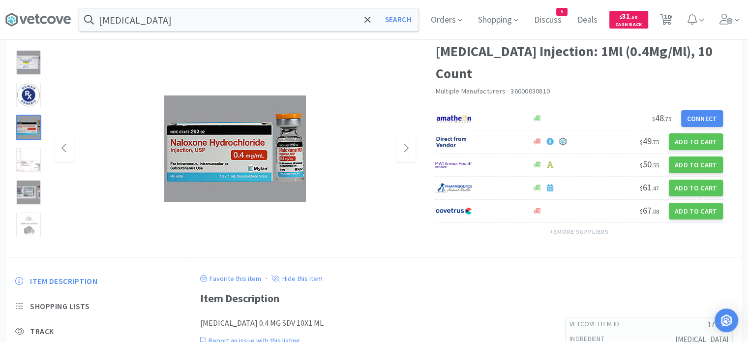
scroll to position [47, 0]
click at [409, 12] on button "Search" at bounding box center [397, 19] width 41 height 23
select select "1"
select select "6"
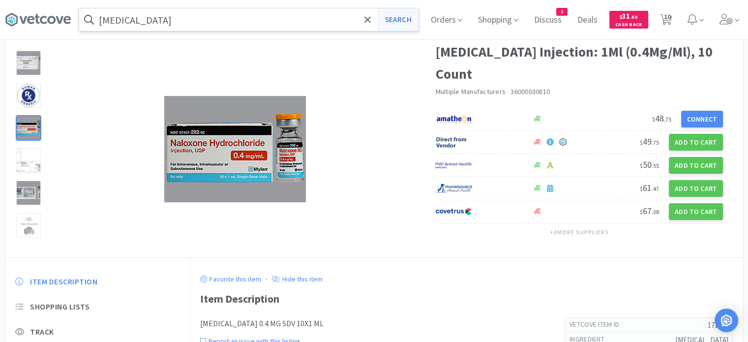
select select "1"
select select "3"
select select "2"
select select "8"
select select "1"
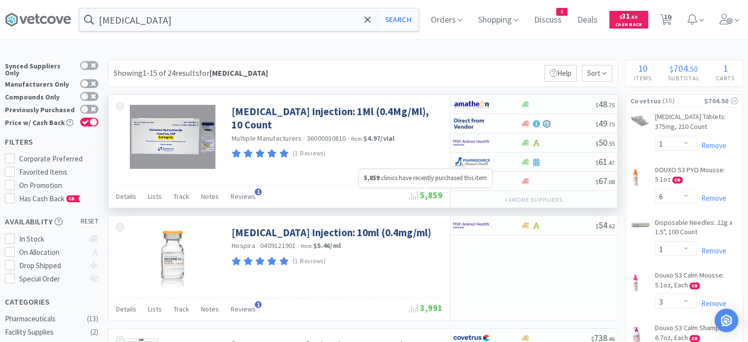
scroll to position [56, 0]
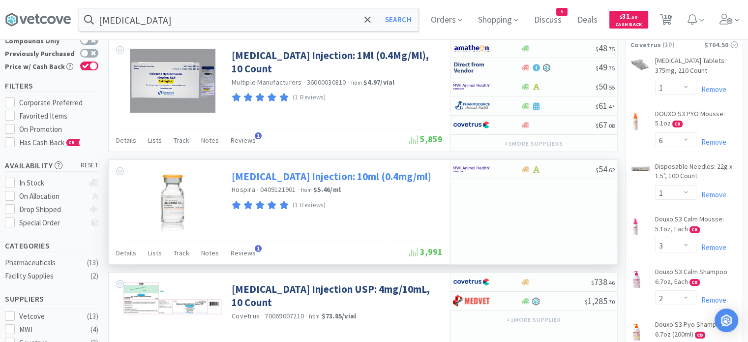
click at [300, 175] on link "[MEDICAL_DATA] Injection: 10ml (0.4mg/ml)" at bounding box center [331, 176] width 200 height 13
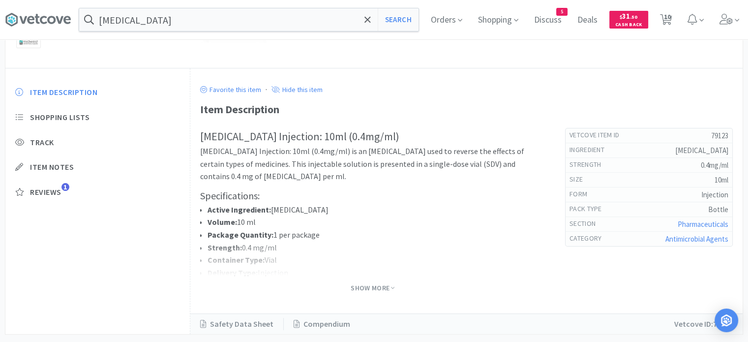
scroll to position [258, 0]
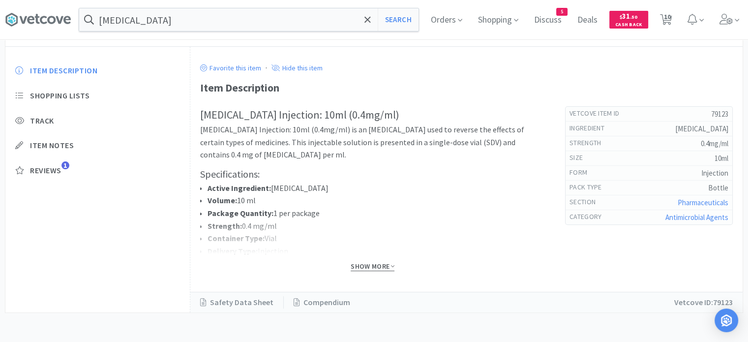
click at [364, 269] on span "Show More" at bounding box center [372, 265] width 44 height 9
